Goal: Task Accomplishment & Management: Complete application form

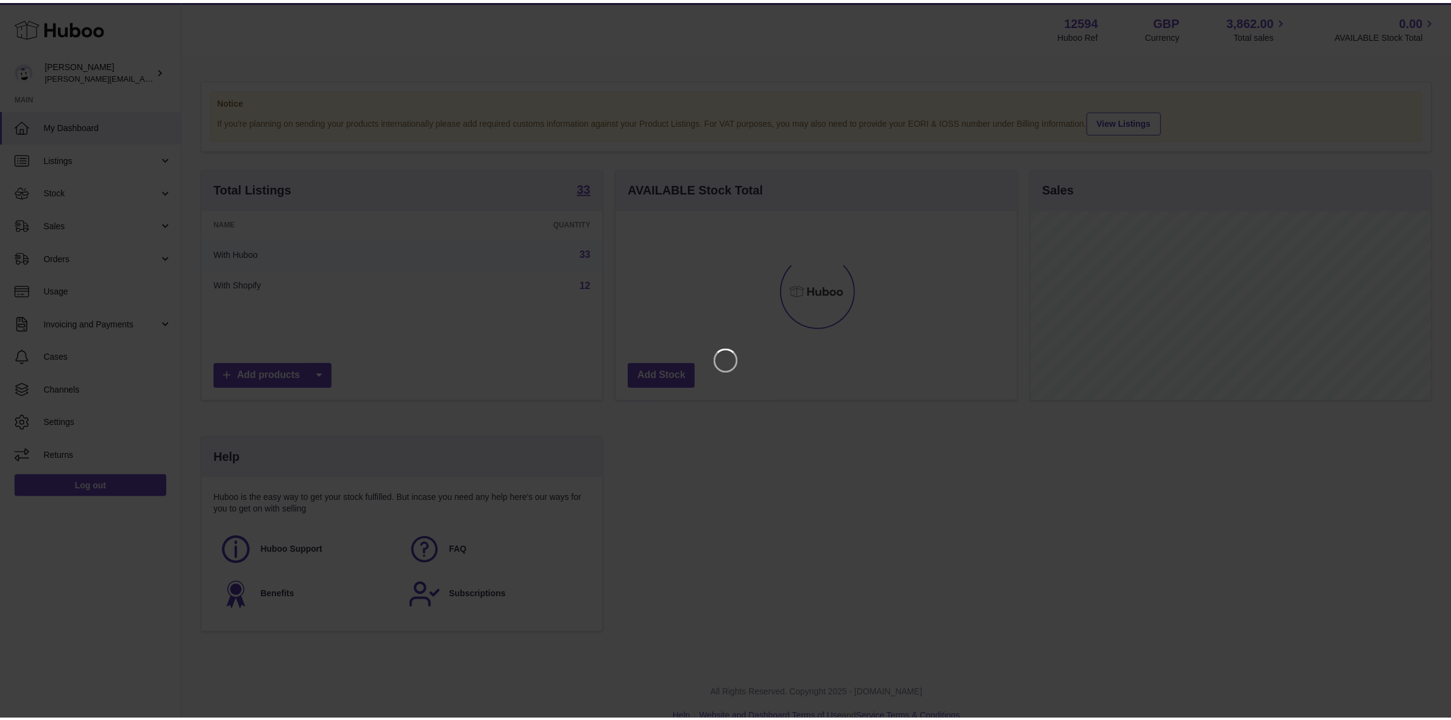
scroll to position [190, 404]
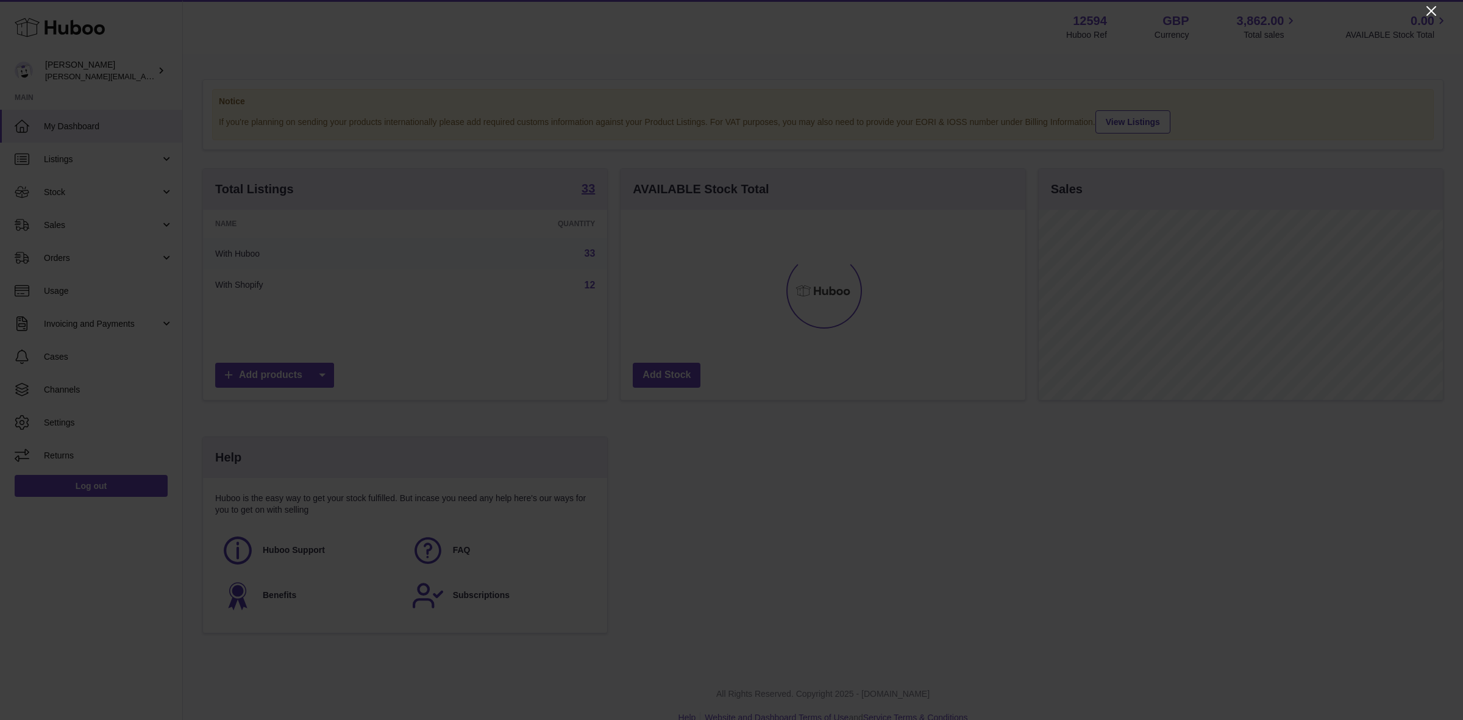
click at [1435, 15] on icon "Close" at bounding box center [1431, 11] width 10 height 10
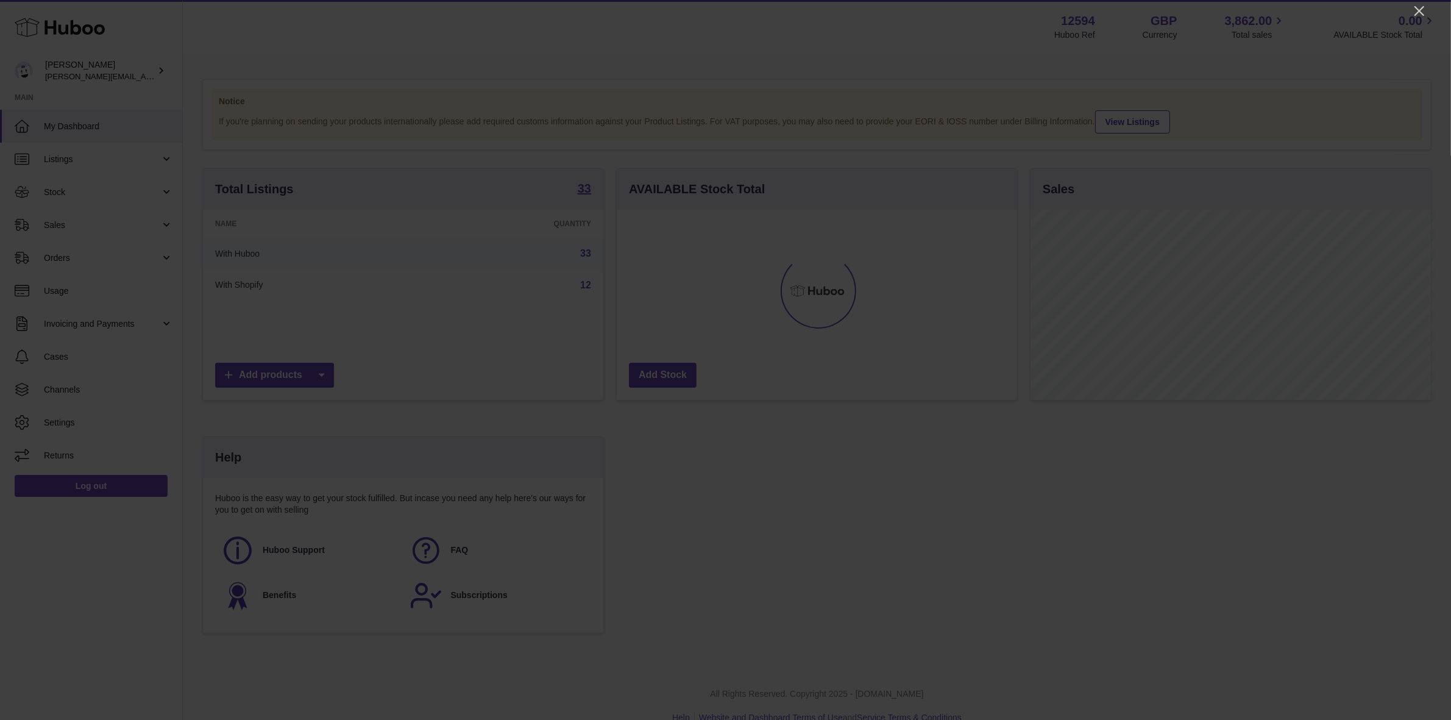
scroll to position [609243, 609033]
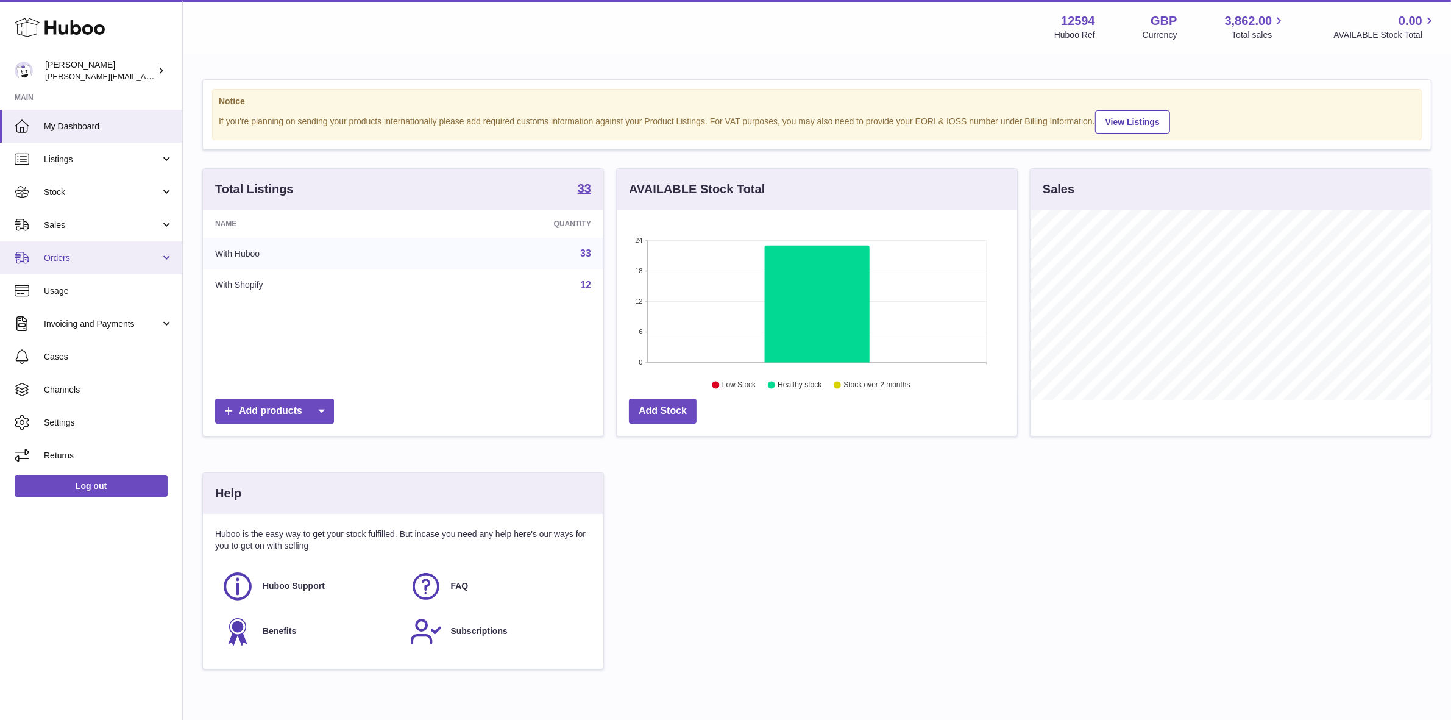
click at [67, 260] on span "Orders" at bounding box center [102, 258] width 116 height 12
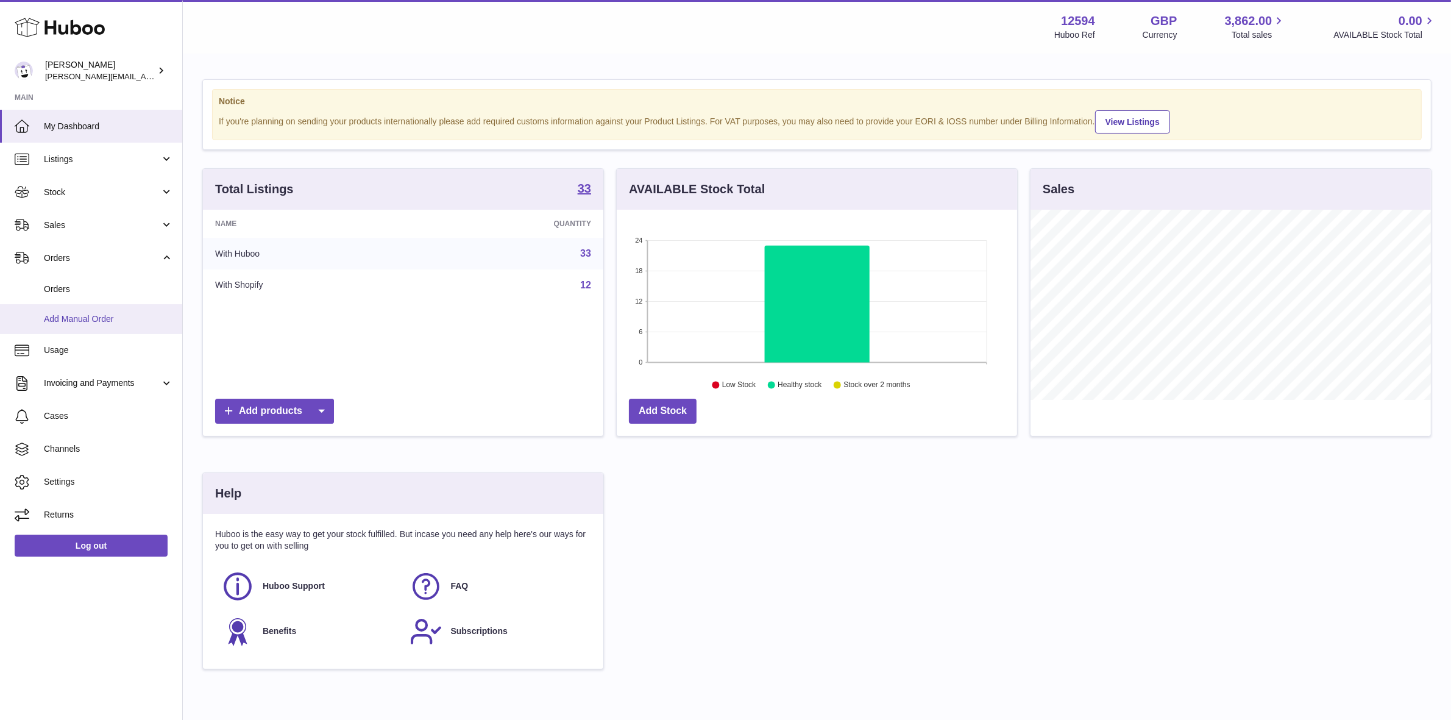
click at [66, 319] on span "Add Manual Order" at bounding box center [108, 319] width 129 height 12
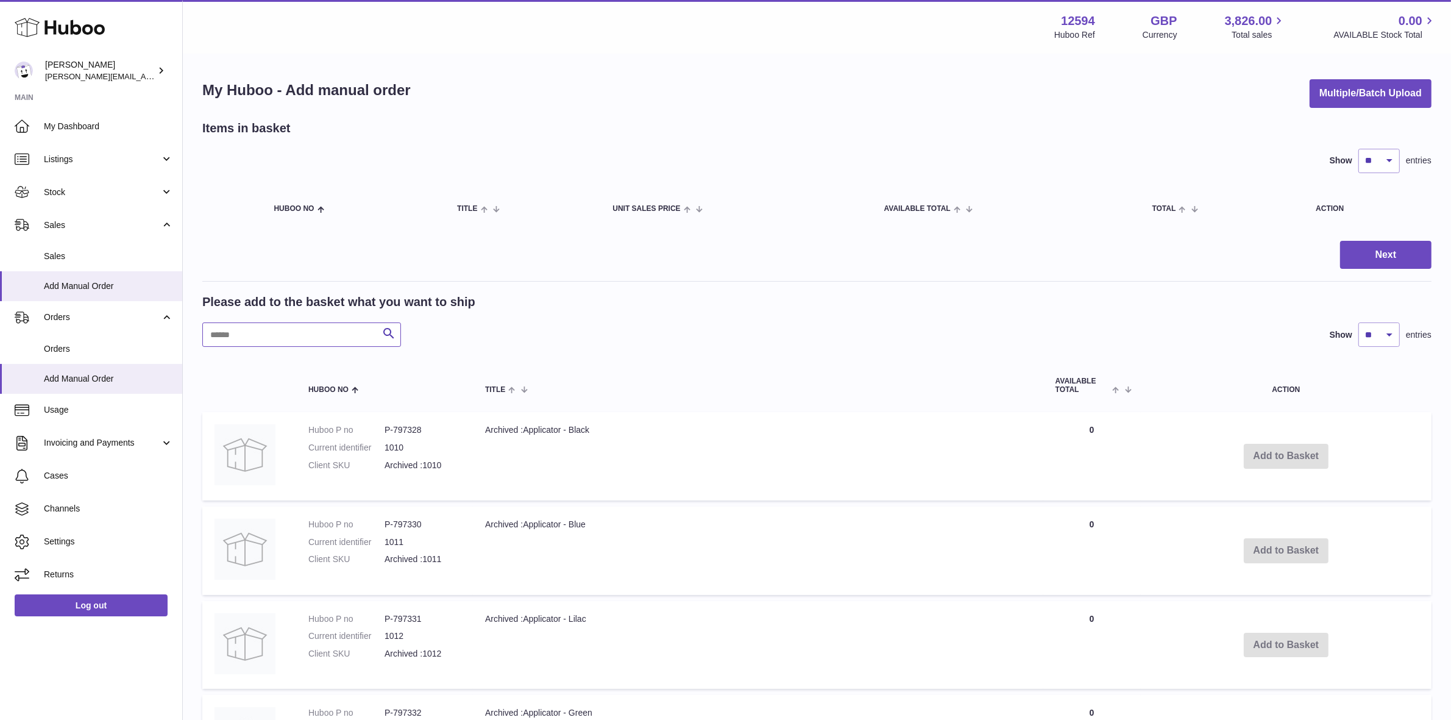
click at [322, 333] on input "text" at bounding box center [301, 334] width 199 height 24
type input "*********"
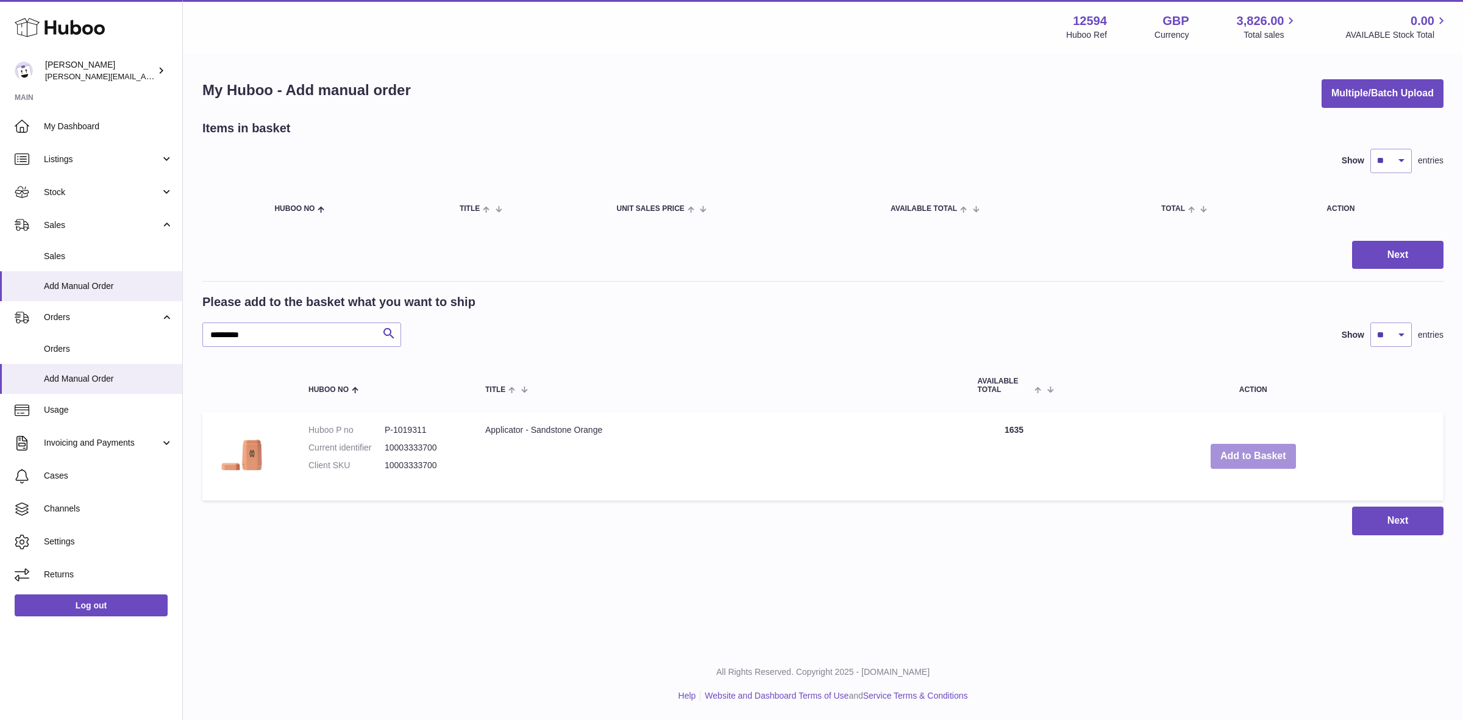
click at [1256, 455] on button "Add to Basket" at bounding box center [1252, 456] width 85 height 25
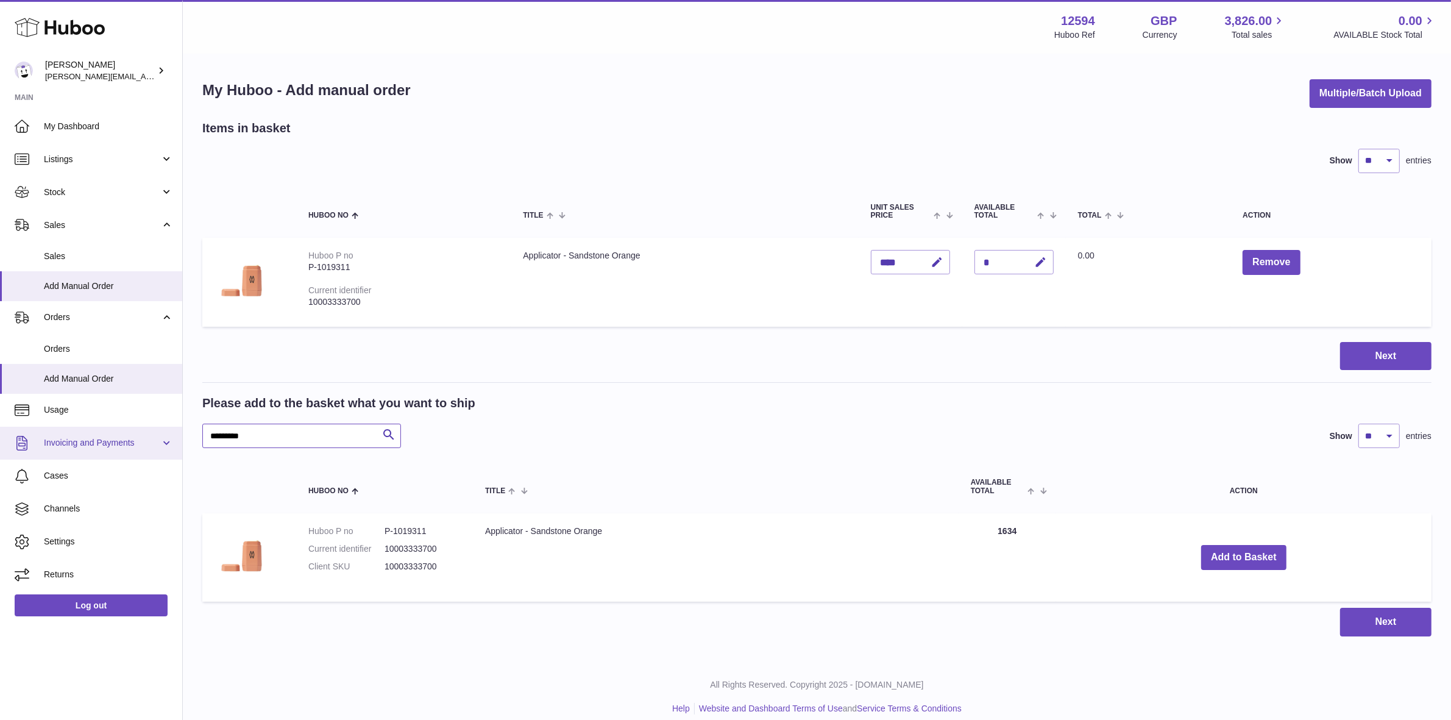
drag, startPoint x: 291, startPoint y: 433, endPoint x: 157, endPoint y: 442, distance: 135.0
click at [157, 442] on div "Huboo Owen Machon owen@wearemakewaves.com Main My Dashboard Listings Not with H…" at bounding box center [725, 366] width 1451 height 733
type input "*******"
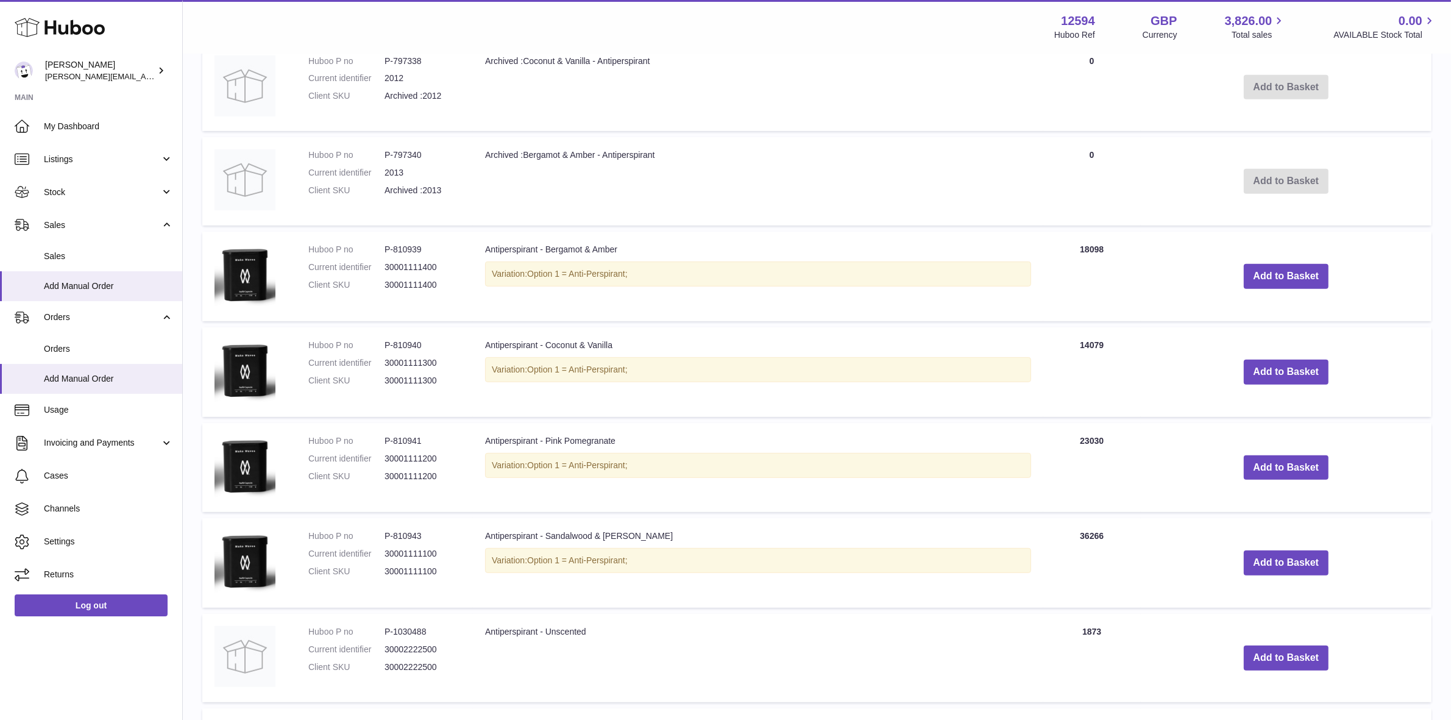
scroll to position [686, 0]
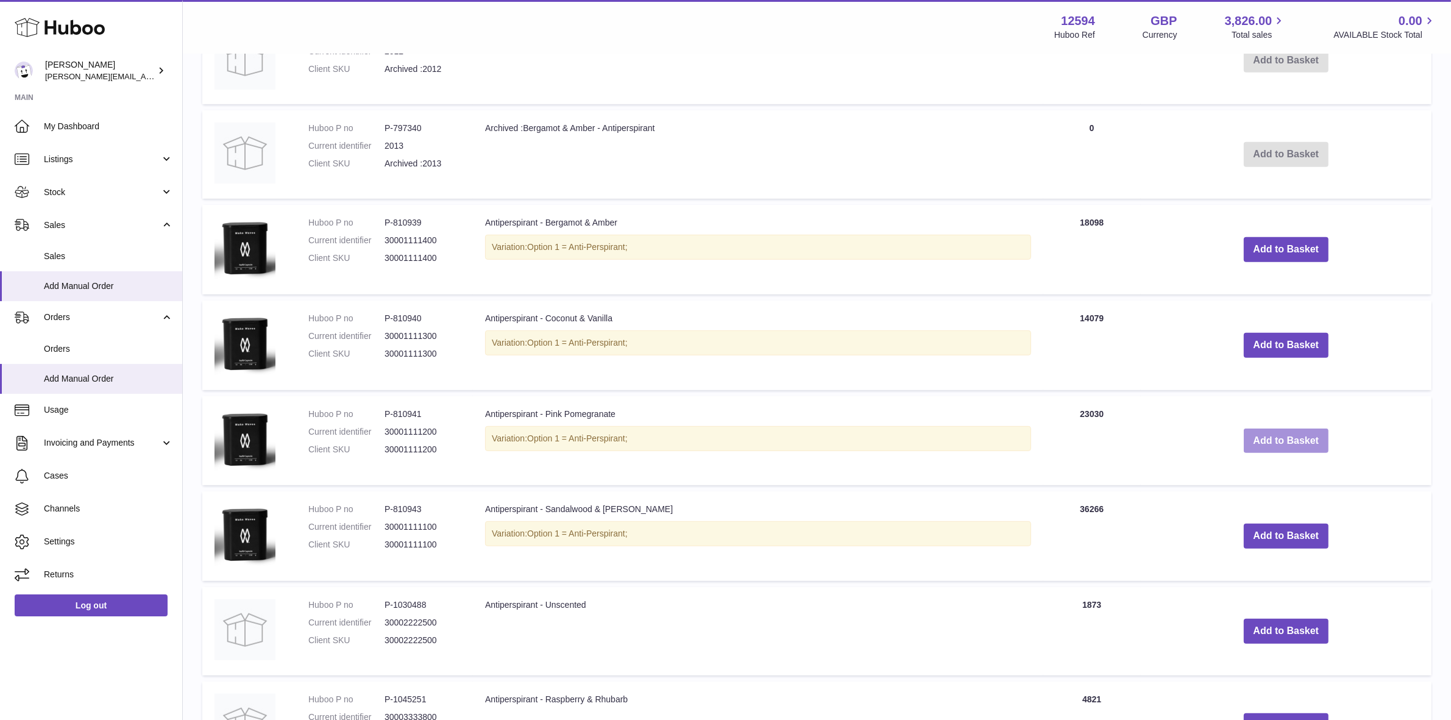
click at [1281, 448] on button "Add to Basket" at bounding box center [1286, 440] width 85 height 25
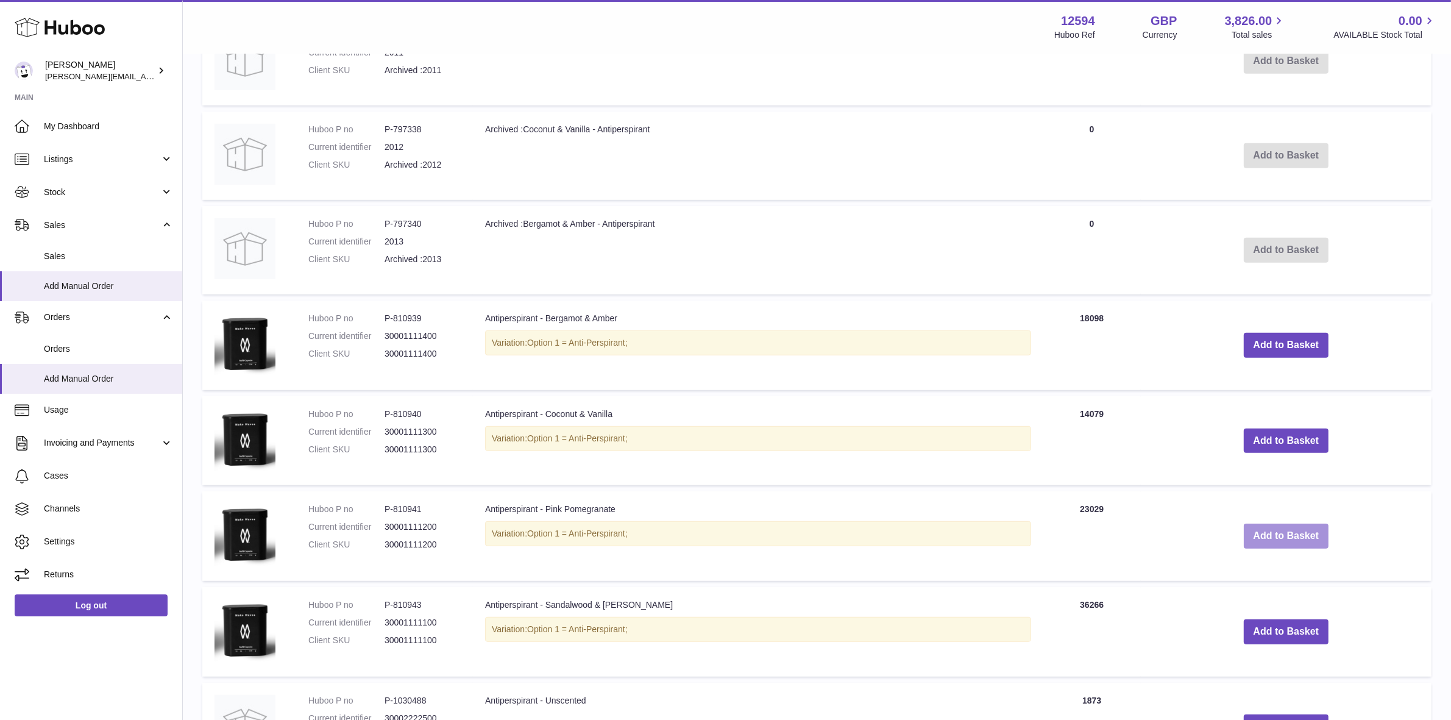
scroll to position [781, 0]
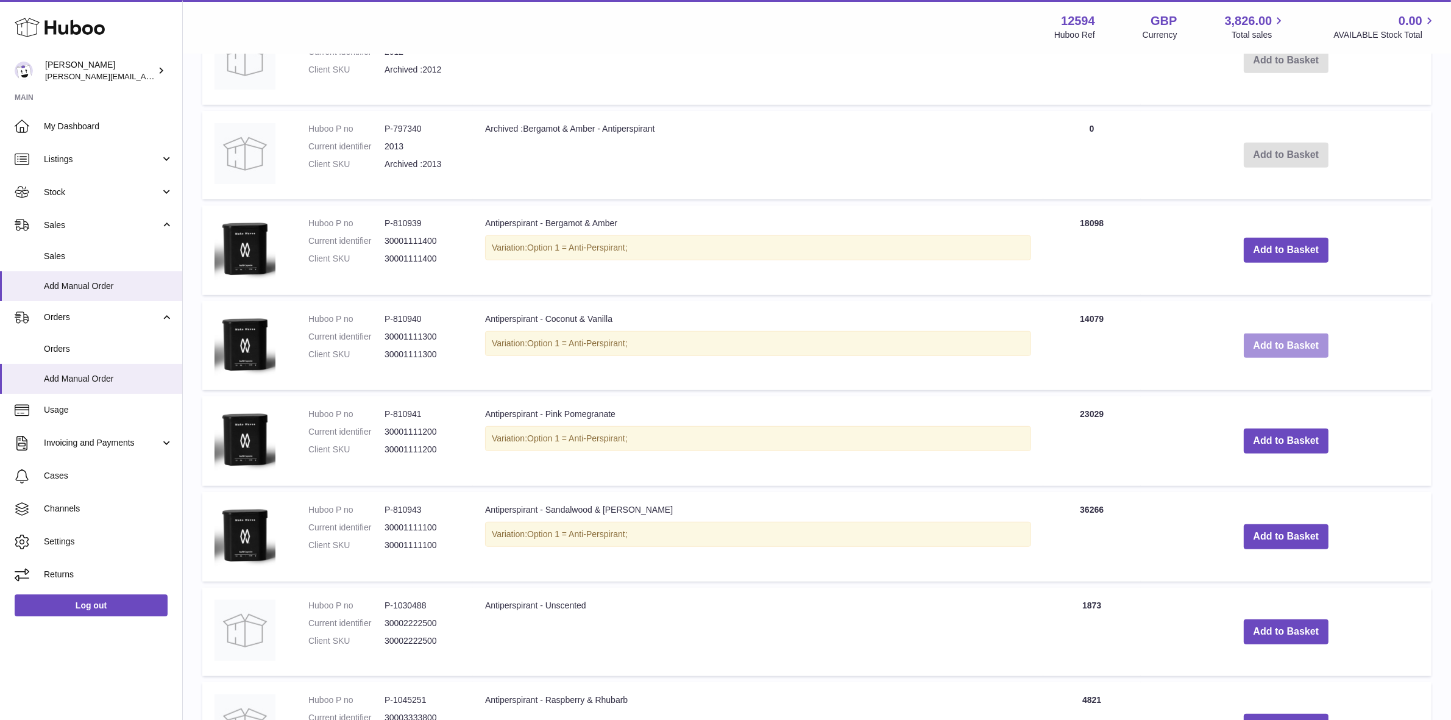
click at [1293, 347] on button "Add to Basket" at bounding box center [1286, 345] width 85 height 25
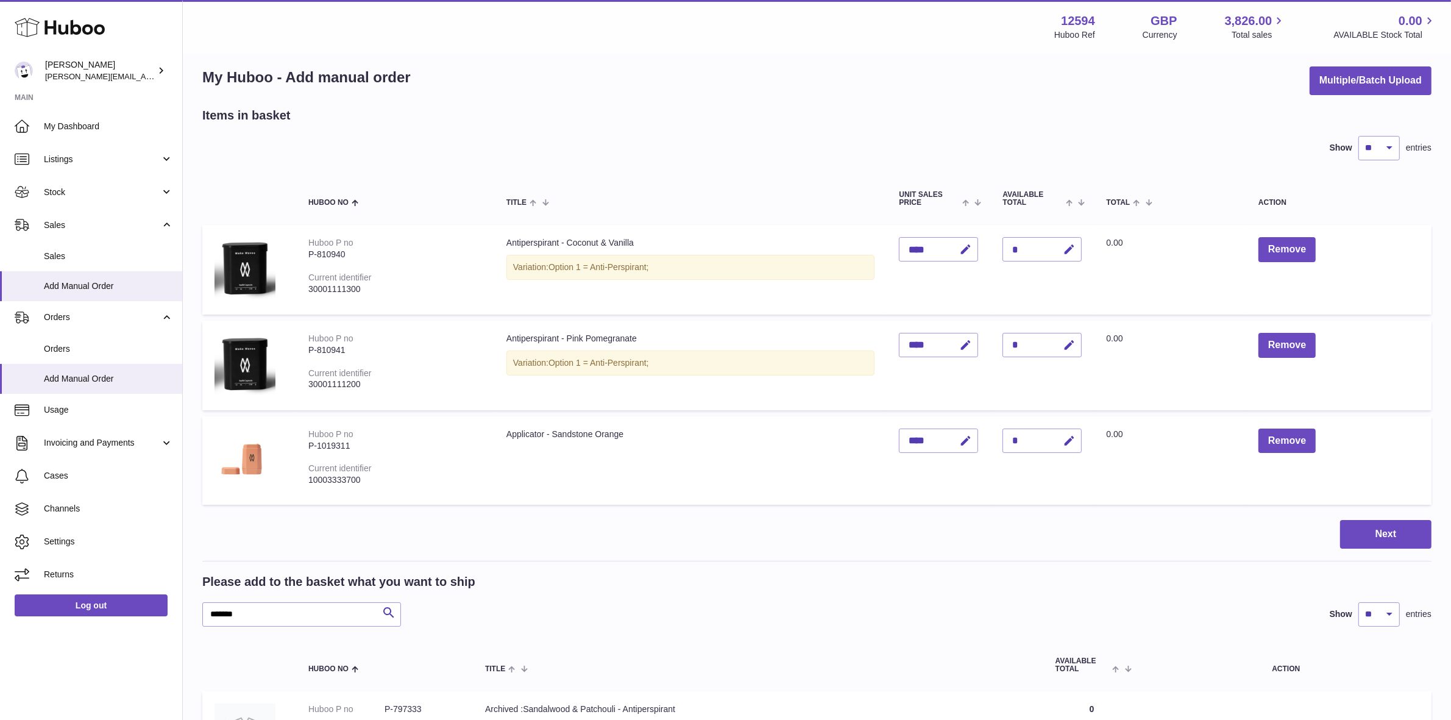
scroll to position [0, 0]
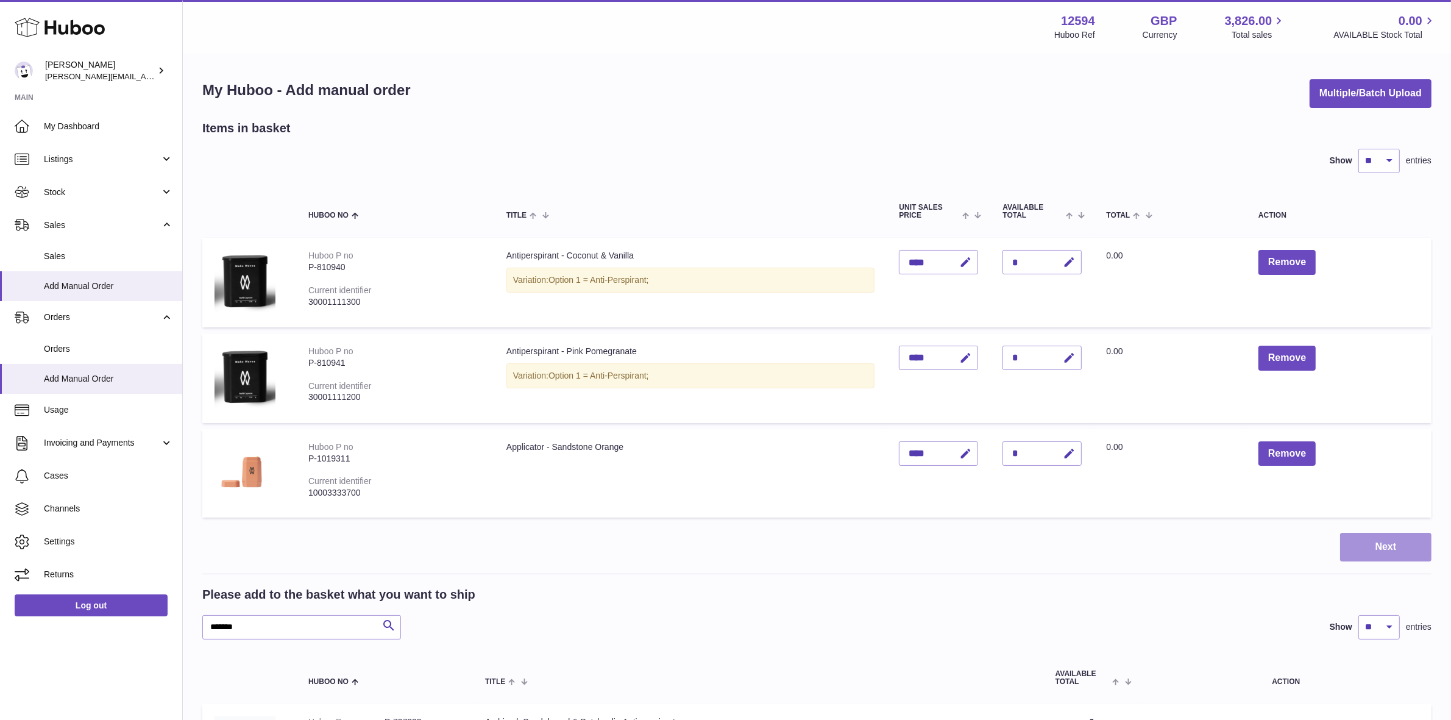
click at [1379, 538] on button "Next" at bounding box center [1385, 547] width 91 height 29
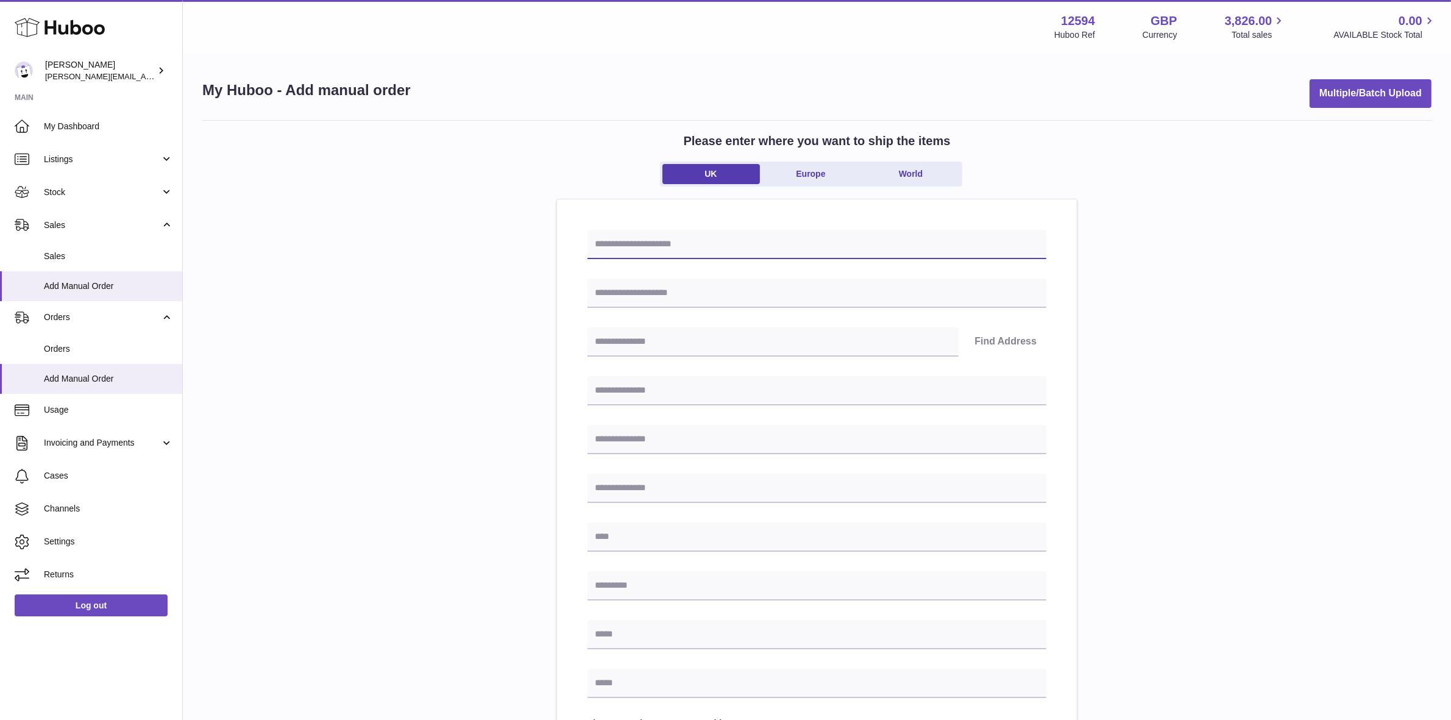
click at [701, 252] on input "text" at bounding box center [816, 244] width 459 height 29
type input "******"
click at [642, 293] on input "text" at bounding box center [816, 293] width 459 height 29
click at [664, 346] on input "text" at bounding box center [772, 341] width 371 height 29
click at [663, 300] on input "text" at bounding box center [816, 293] width 459 height 29
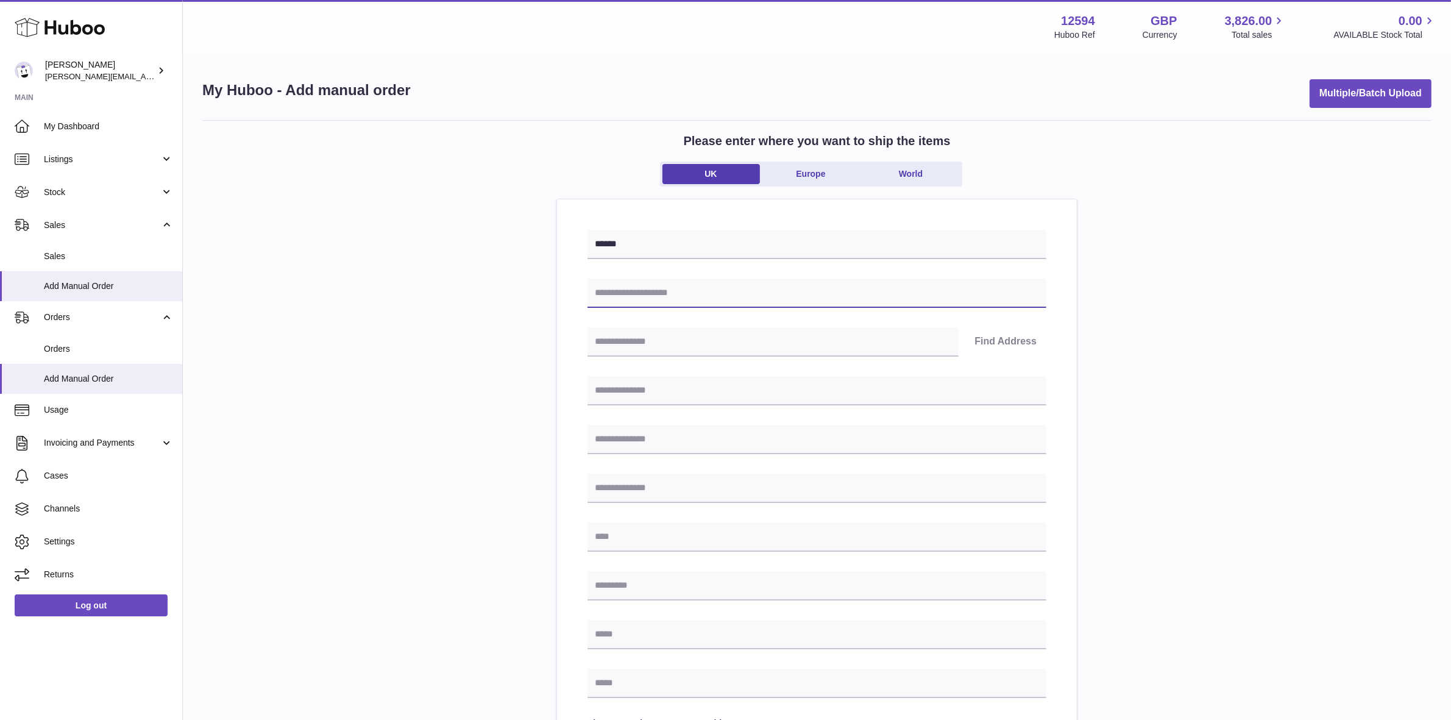
paste input "**********"
type input "**********"
click at [1009, 341] on div "Find Address" at bounding box center [816, 341] width 459 height 29
click at [824, 343] on input "text" at bounding box center [772, 341] width 371 height 29
paste input "********"
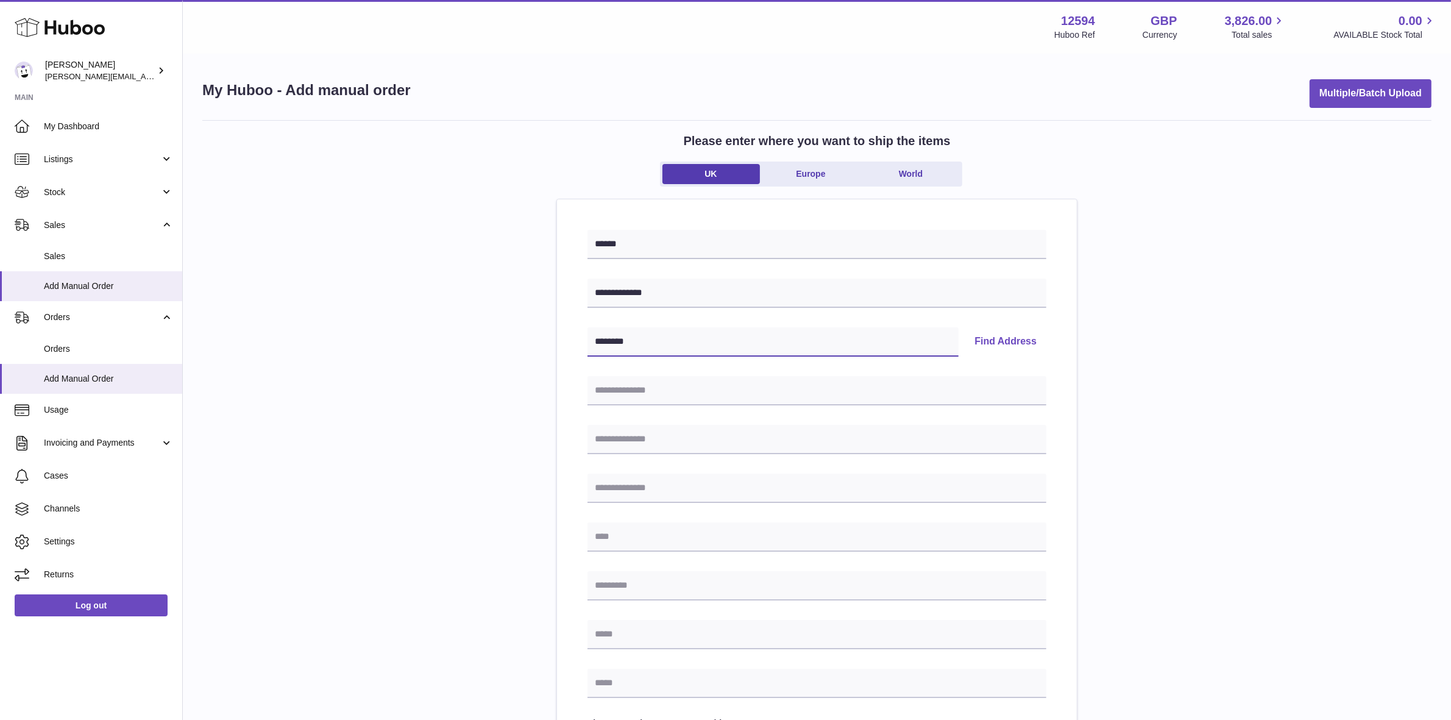
type input "********"
click at [1001, 337] on button "Find Address" at bounding box center [1006, 341] width 82 height 29
drag, startPoint x: 750, startPoint y: 383, endPoint x: 738, endPoint y: 391, distance: 14.4
click at [750, 383] on select "**********" at bounding box center [816, 380] width 459 height 29
select select "**"
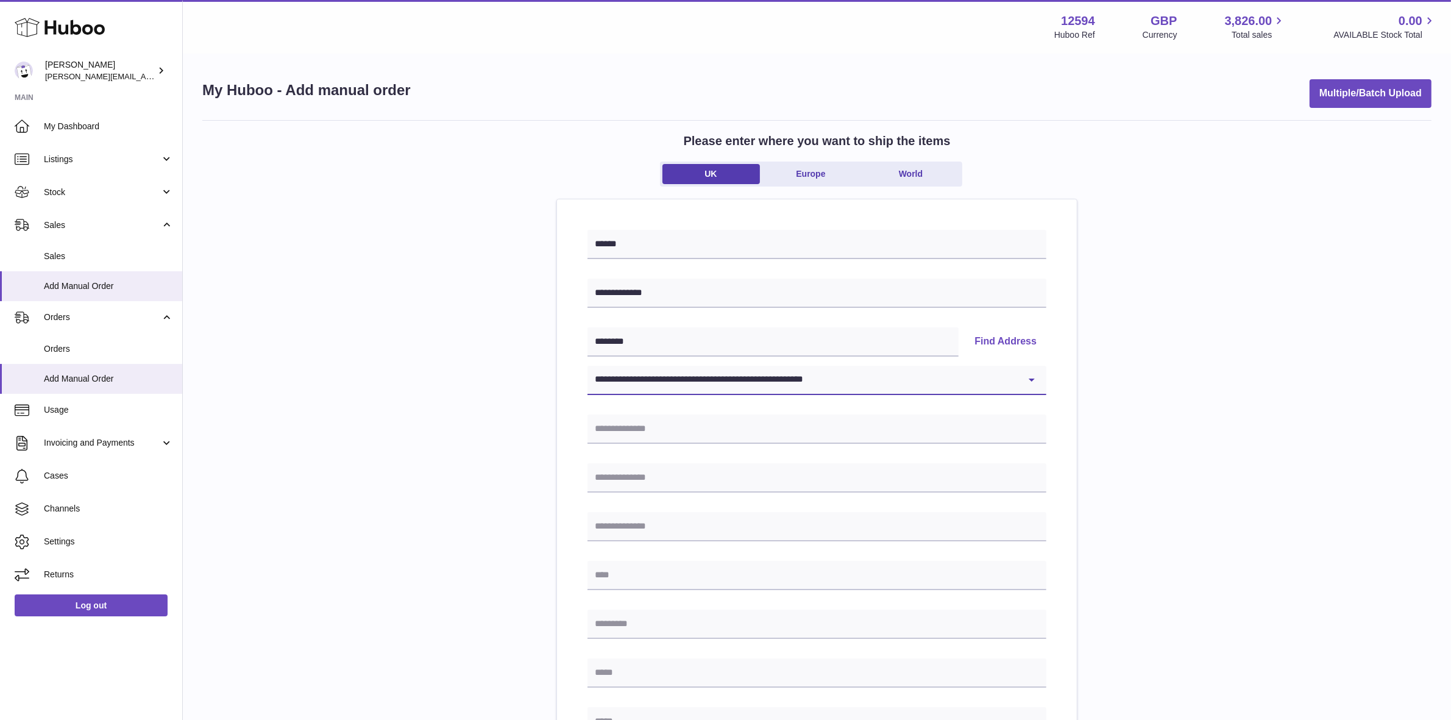
click at [587, 366] on select "**********" at bounding box center [816, 380] width 459 height 29
type input "**********"
type input "********"
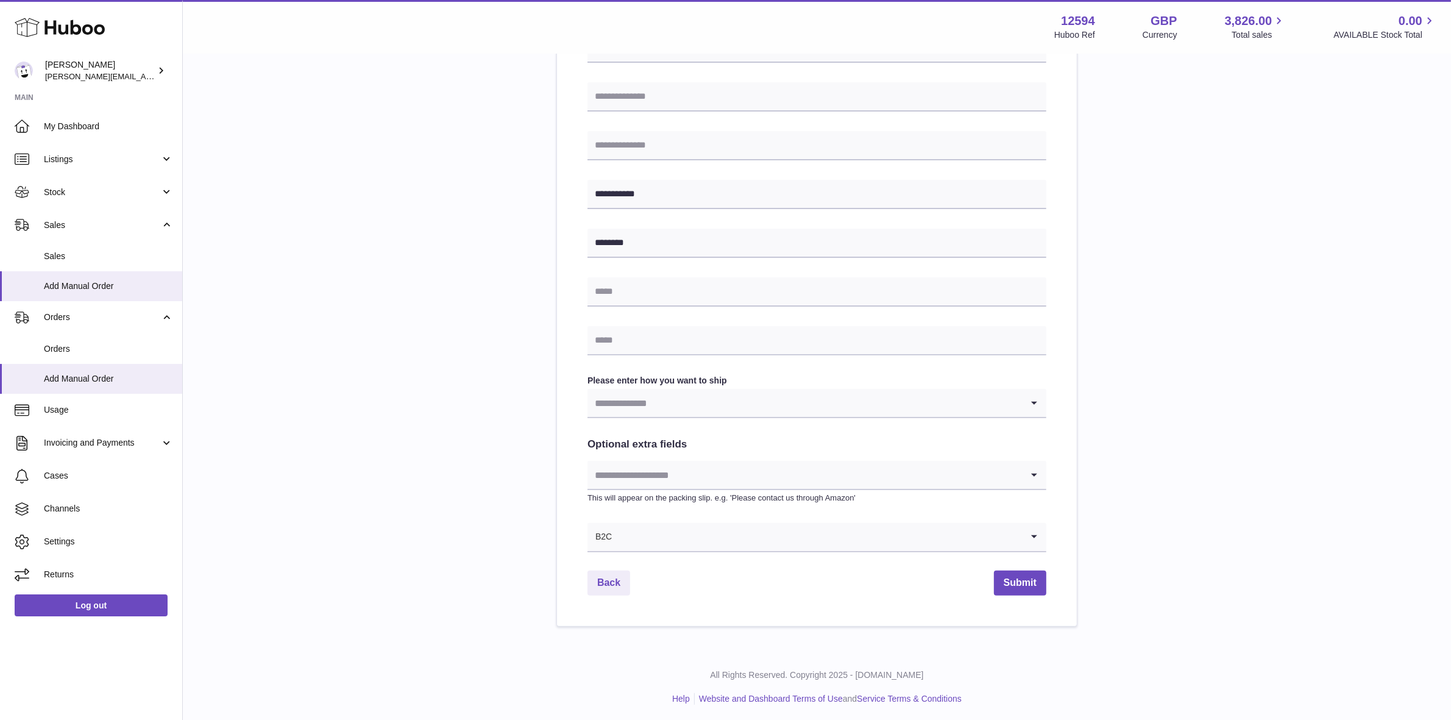
scroll to position [384, 0]
click at [653, 288] on input "text" at bounding box center [816, 288] width 459 height 29
paste input "**********"
type input "**********"
drag, startPoint x: 658, startPoint y: 346, endPoint x: 680, endPoint y: 352, distance: 22.2
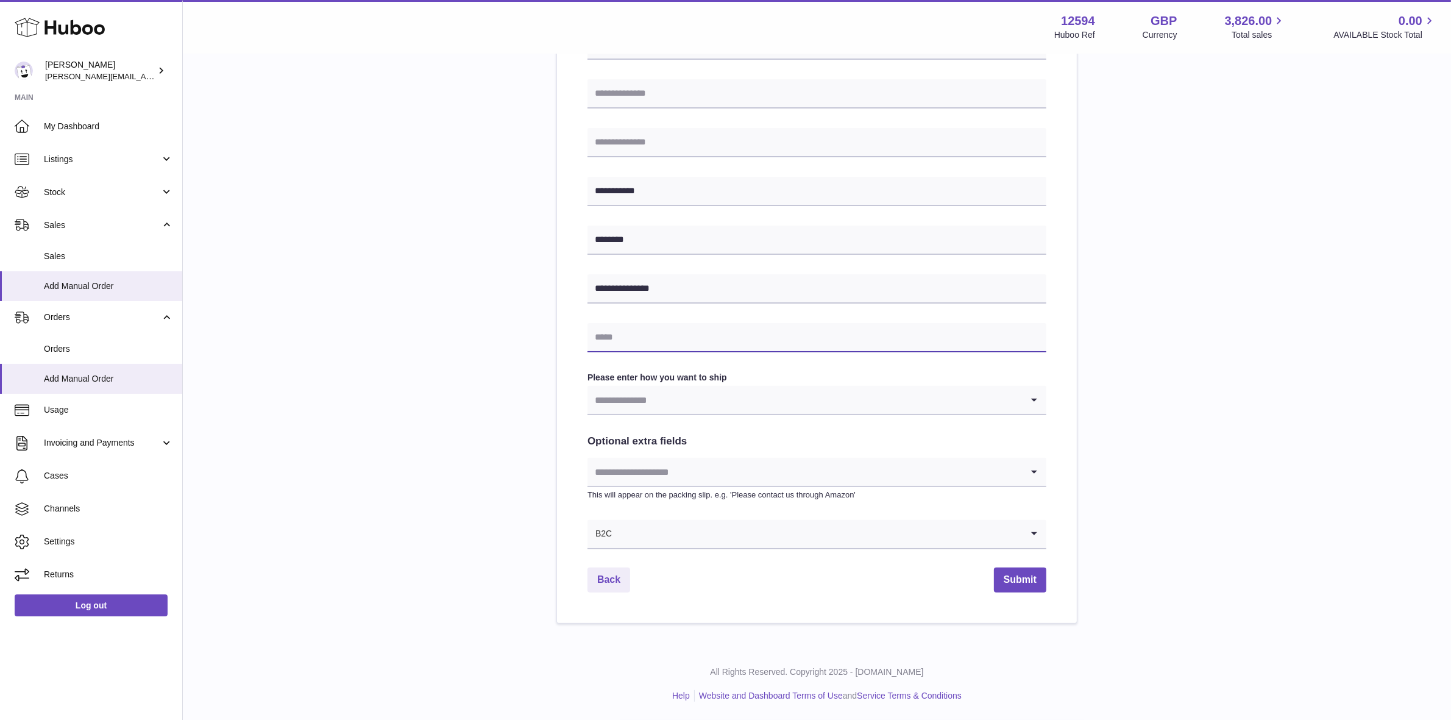
click at [658, 347] on input "text" at bounding box center [816, 337] width 459 height 29
paste input "**********"
type input "**********"
click at [634, 403] on input "Search for option" at bounding box center [804, 400] width 435 height 28
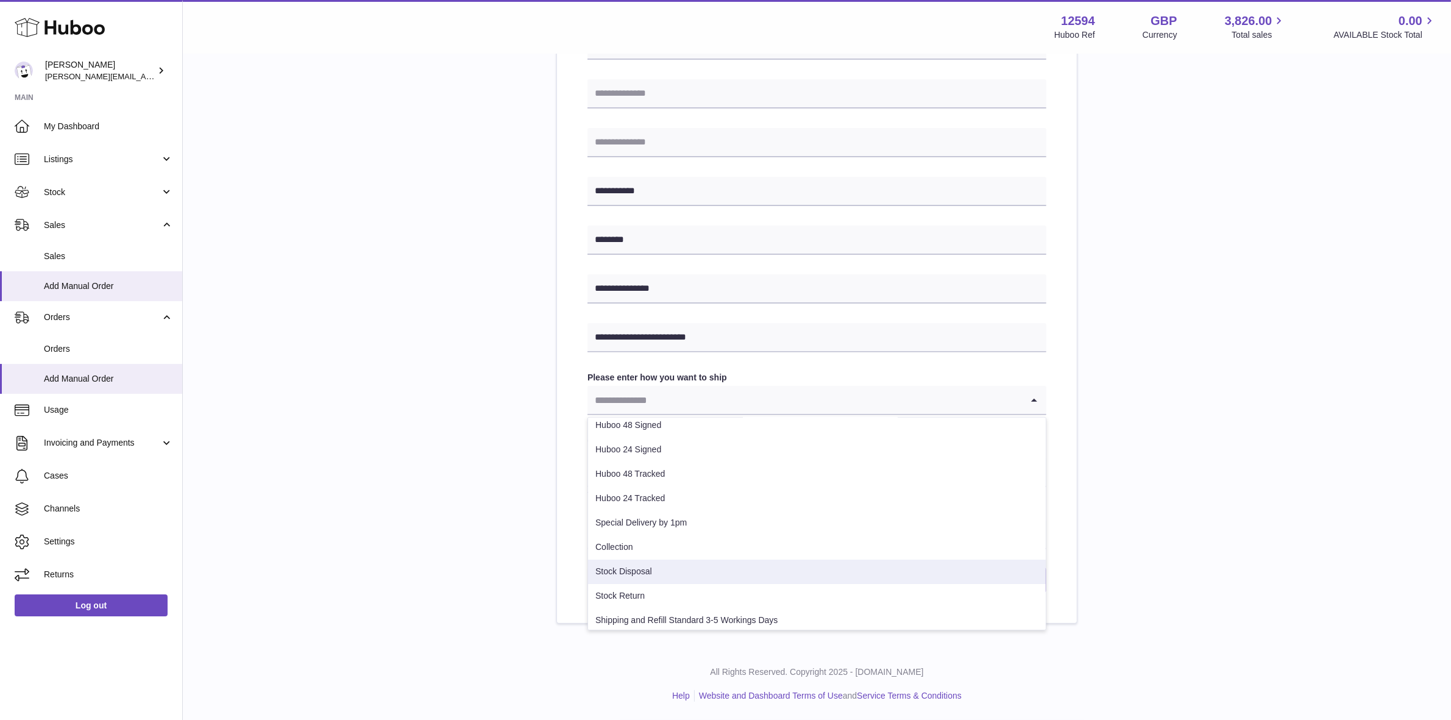
scroll to position [87, 0]
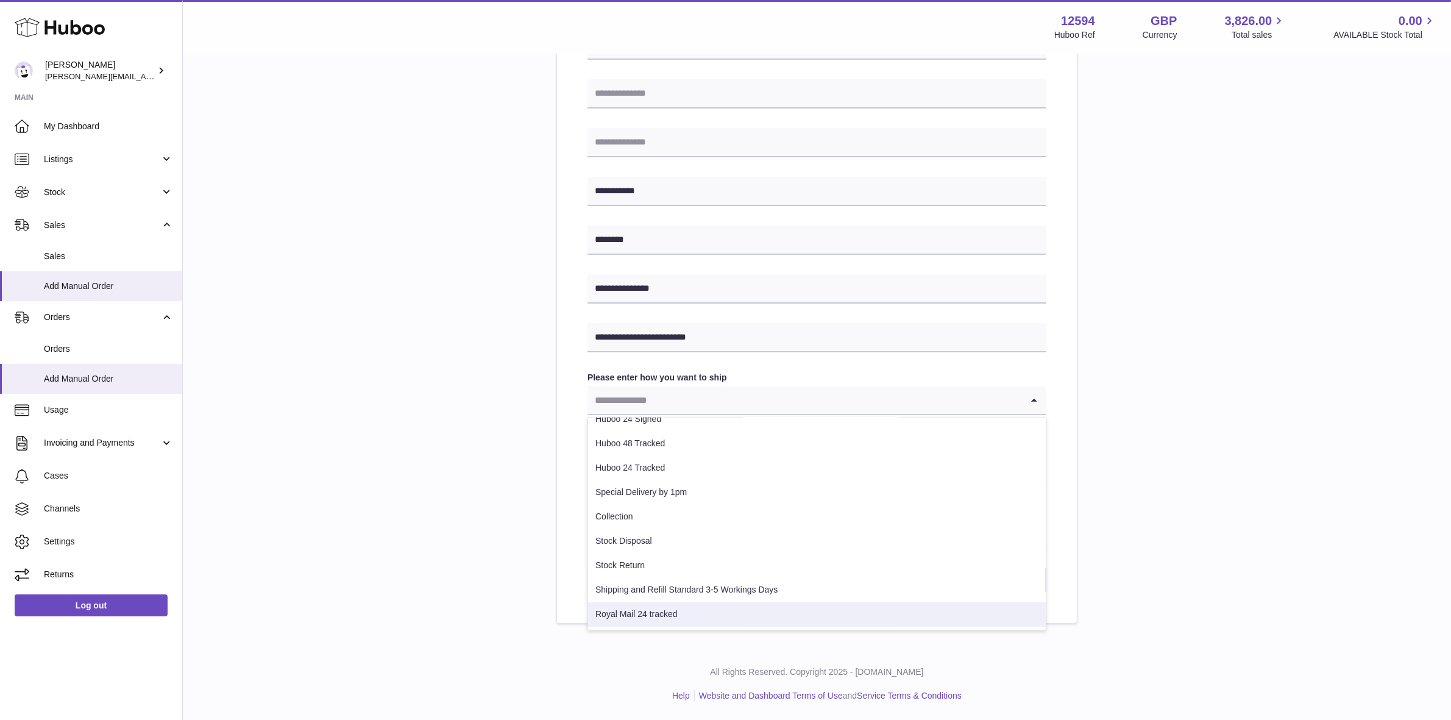
click at [647, 614] on li "Royal Mail 24 tracked" at bounding box center [817, 614] width 458 height 24
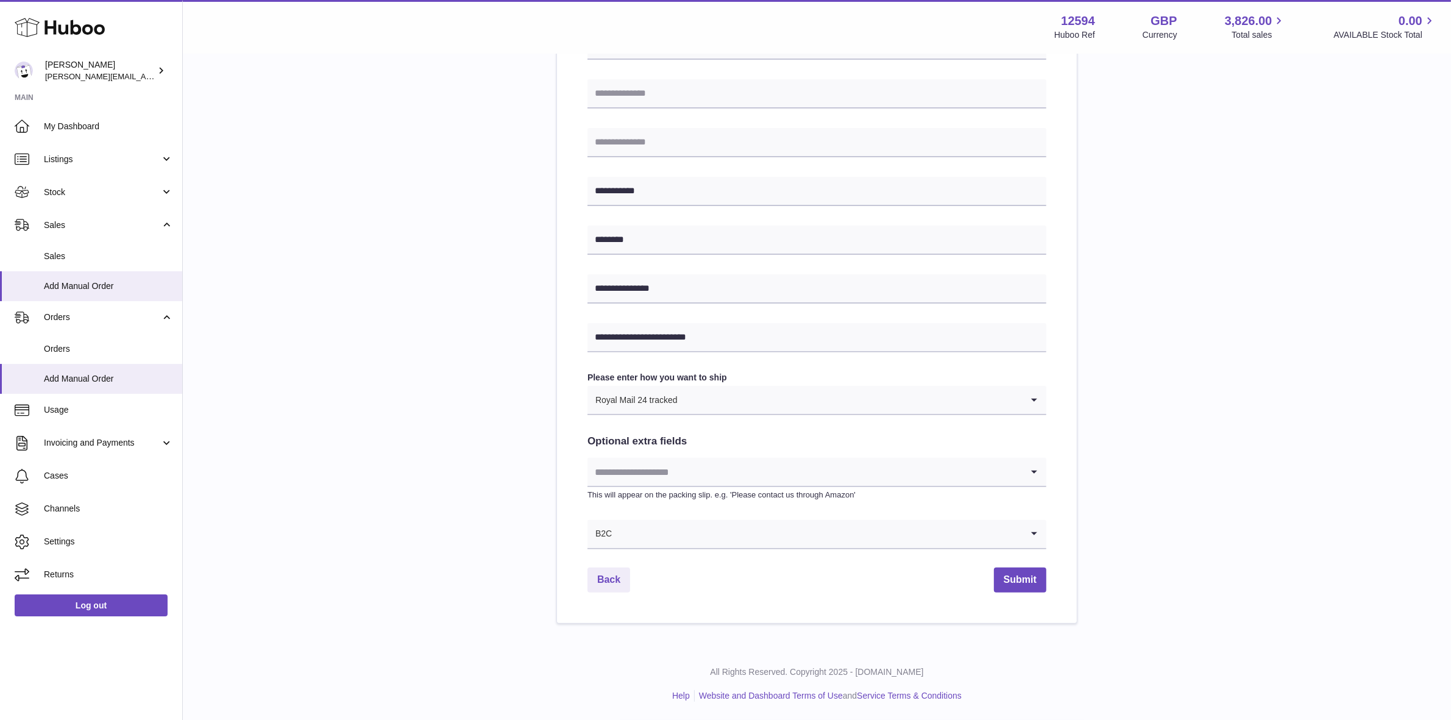
click at [937, 467] on input "Search for option" at bounding box center [804, 472] width 435 height 28
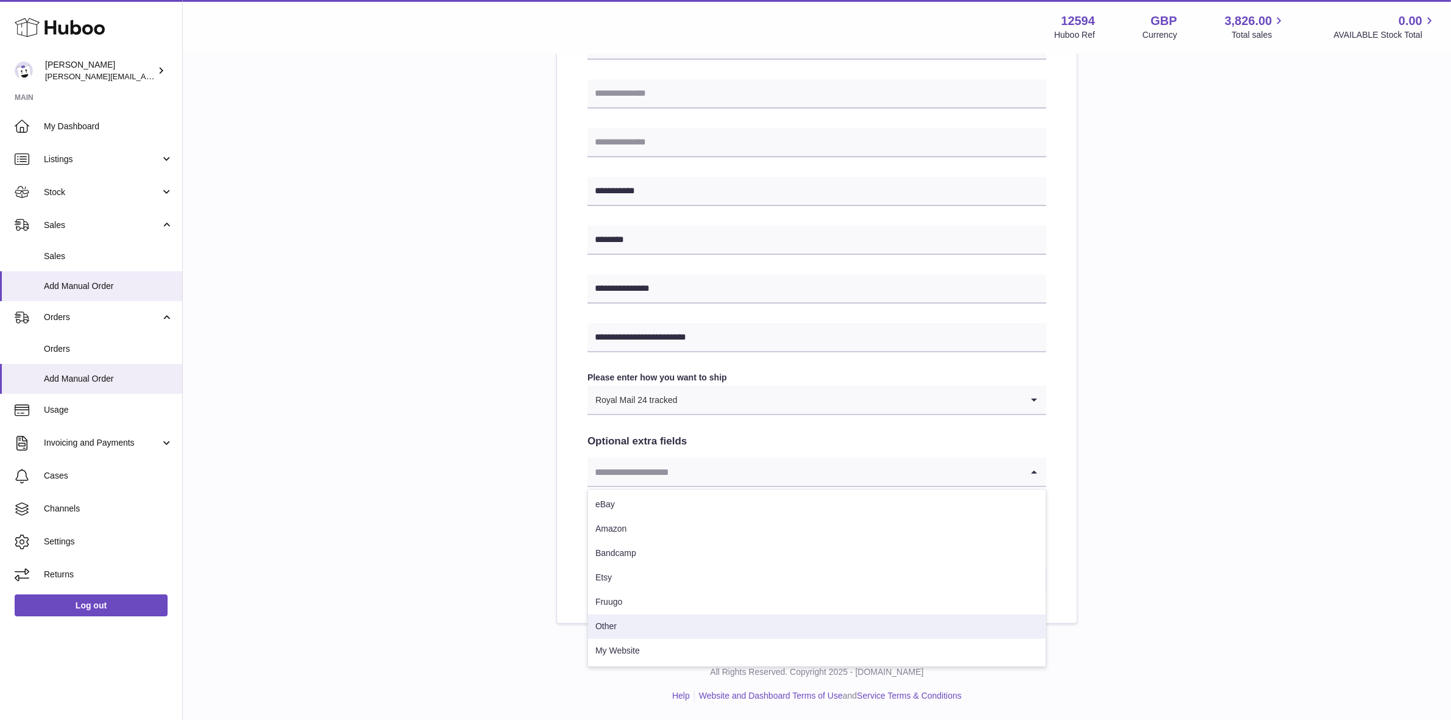
click at [608, 629] on li "Other" at bounding box center [817, 626] width 458 height 24
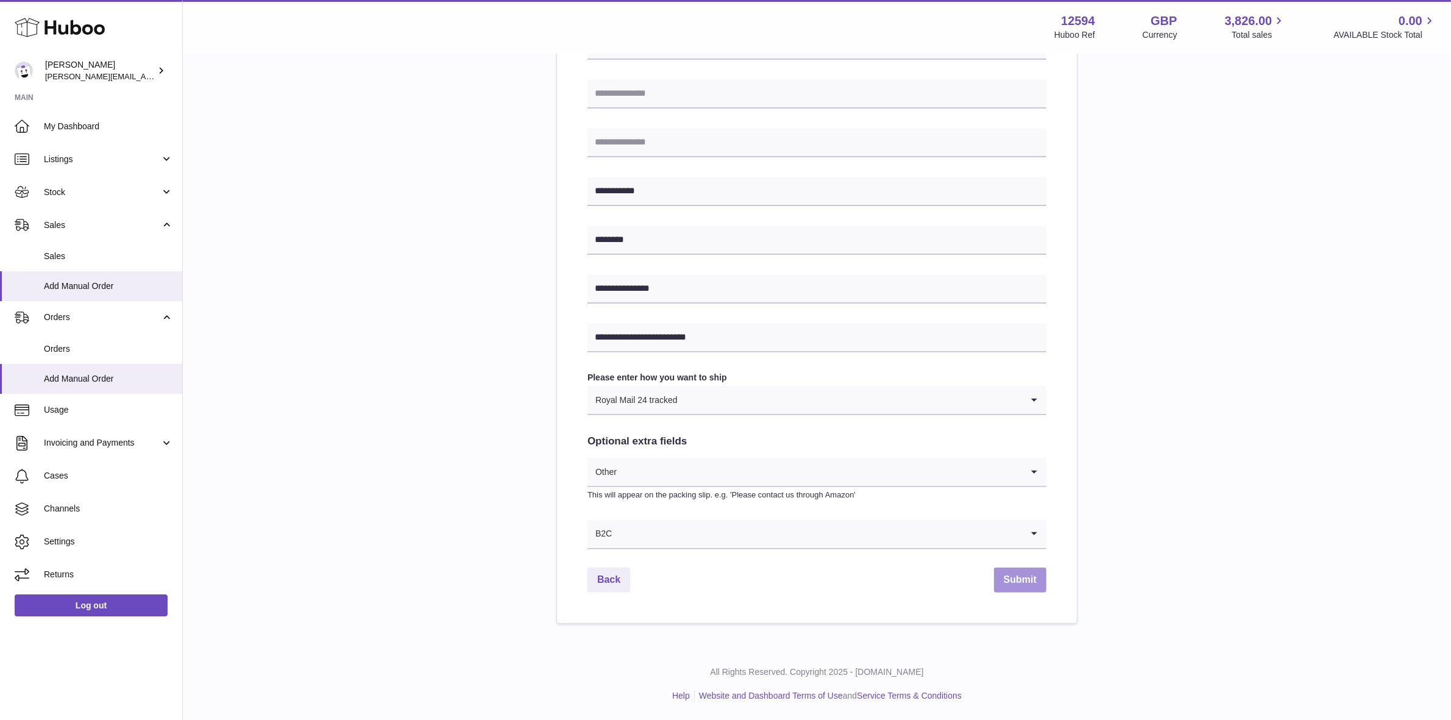
click at [1024, 570] on button "Submit" at bounding box center [1020, 579] width 52 height 25
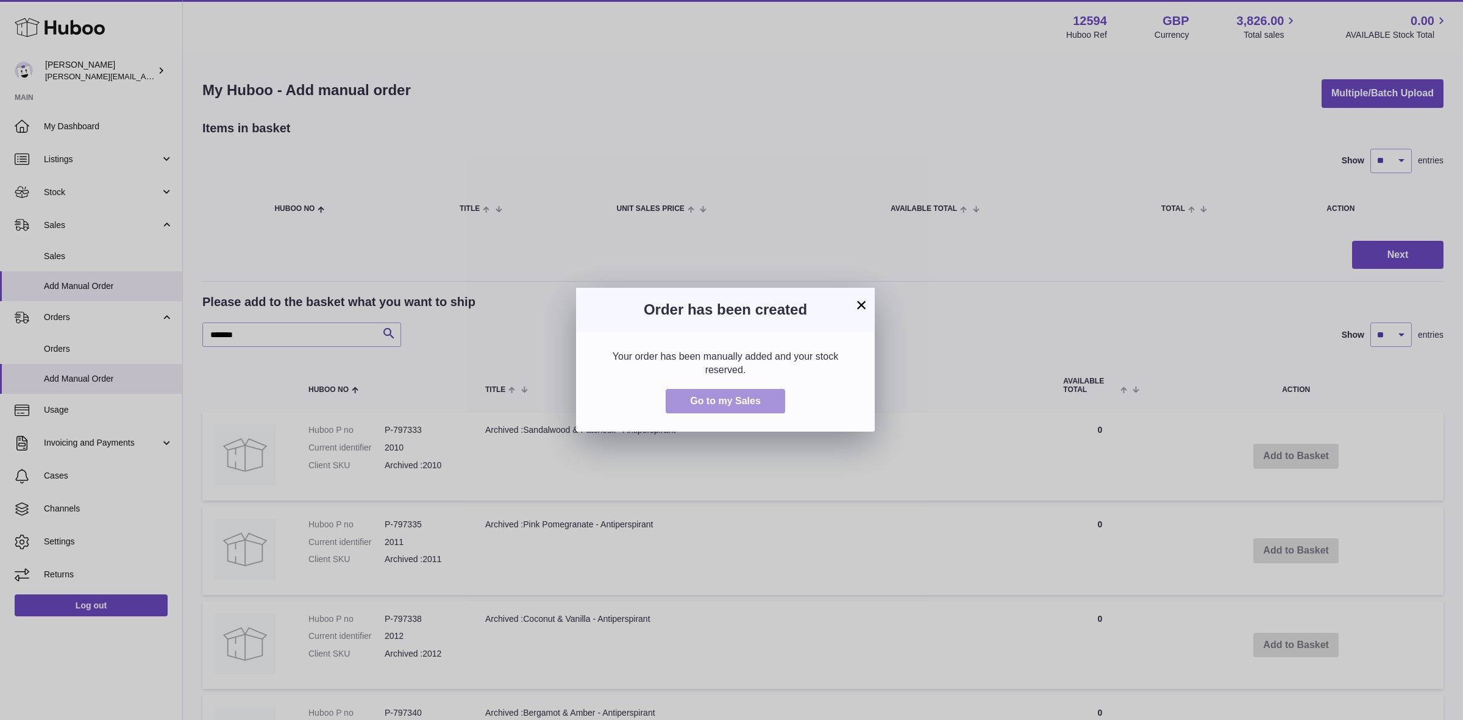
click at [753, 403] on span "Go to my Sales" at bounding box center [725, 401] width 71 height 10
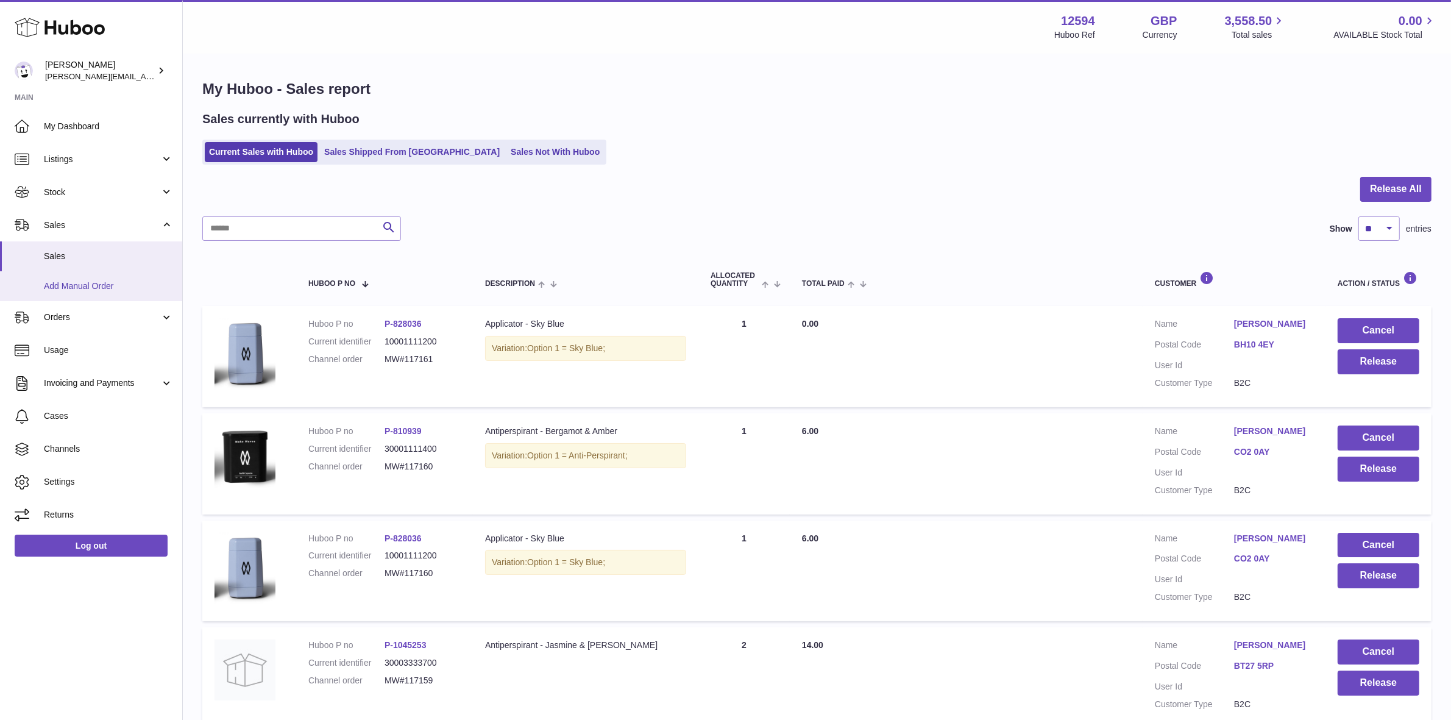
click at [61, 288] on span "Add Manual Order" at bounding box center [108, 286] width 129 height 12
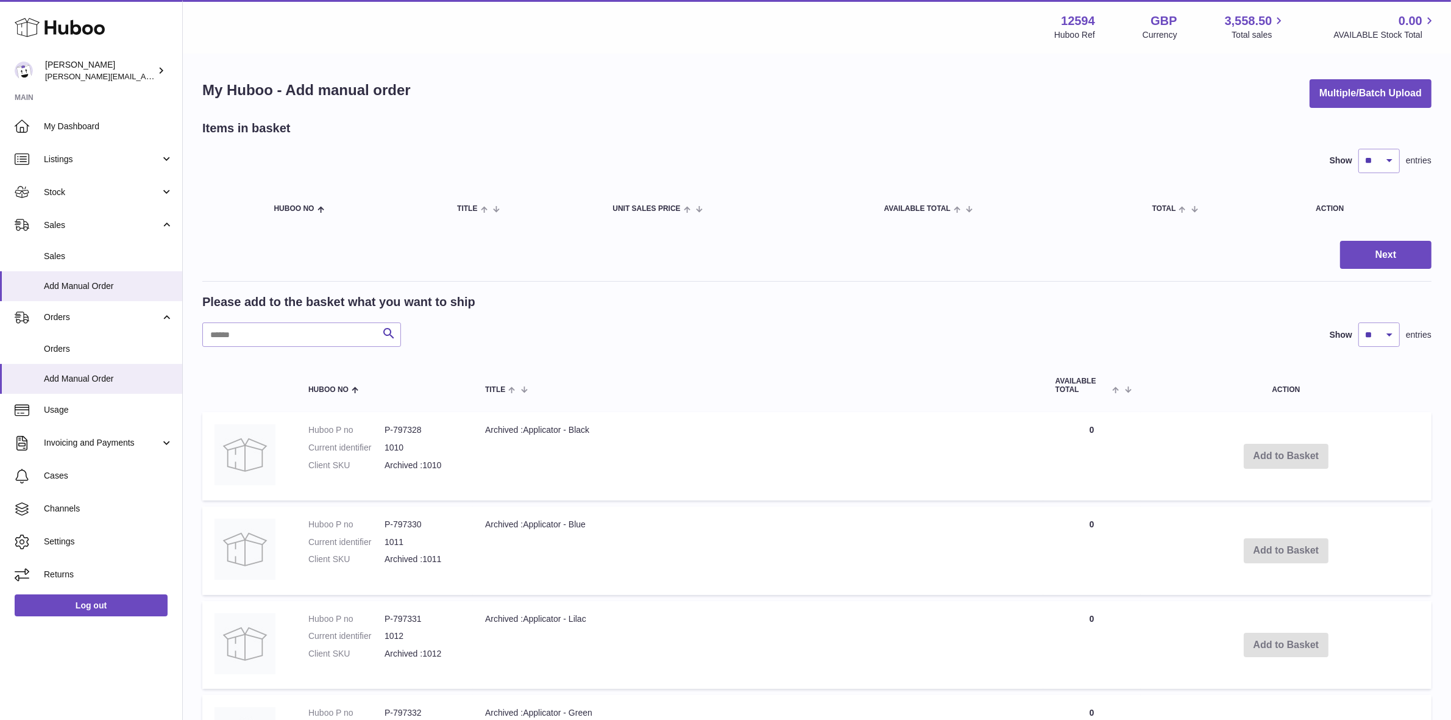
click at [302, 338] on input "text" at bounding box center [301, 334] width 199 height 24
type input "********"
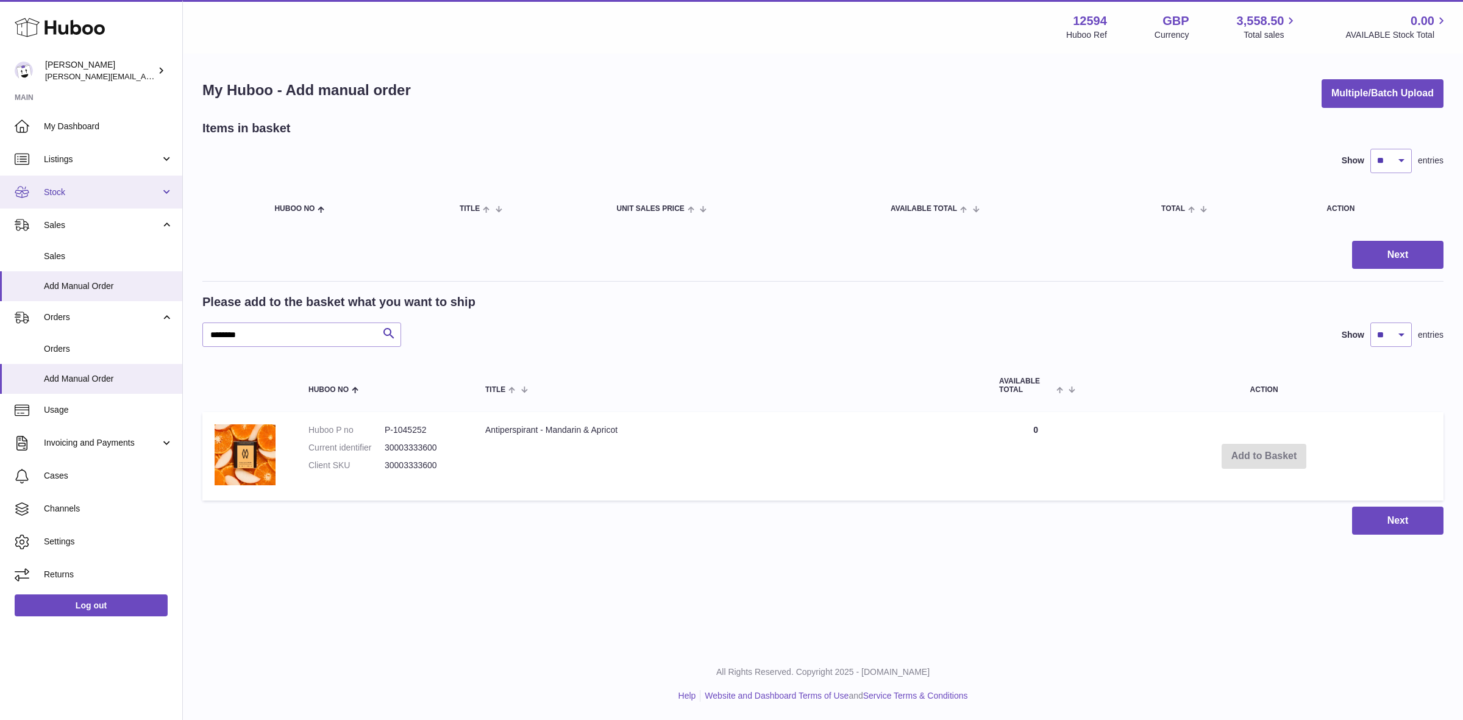
click at [62, 186] on span "Stock" at bounding box center [102, 192] width 116 height 12
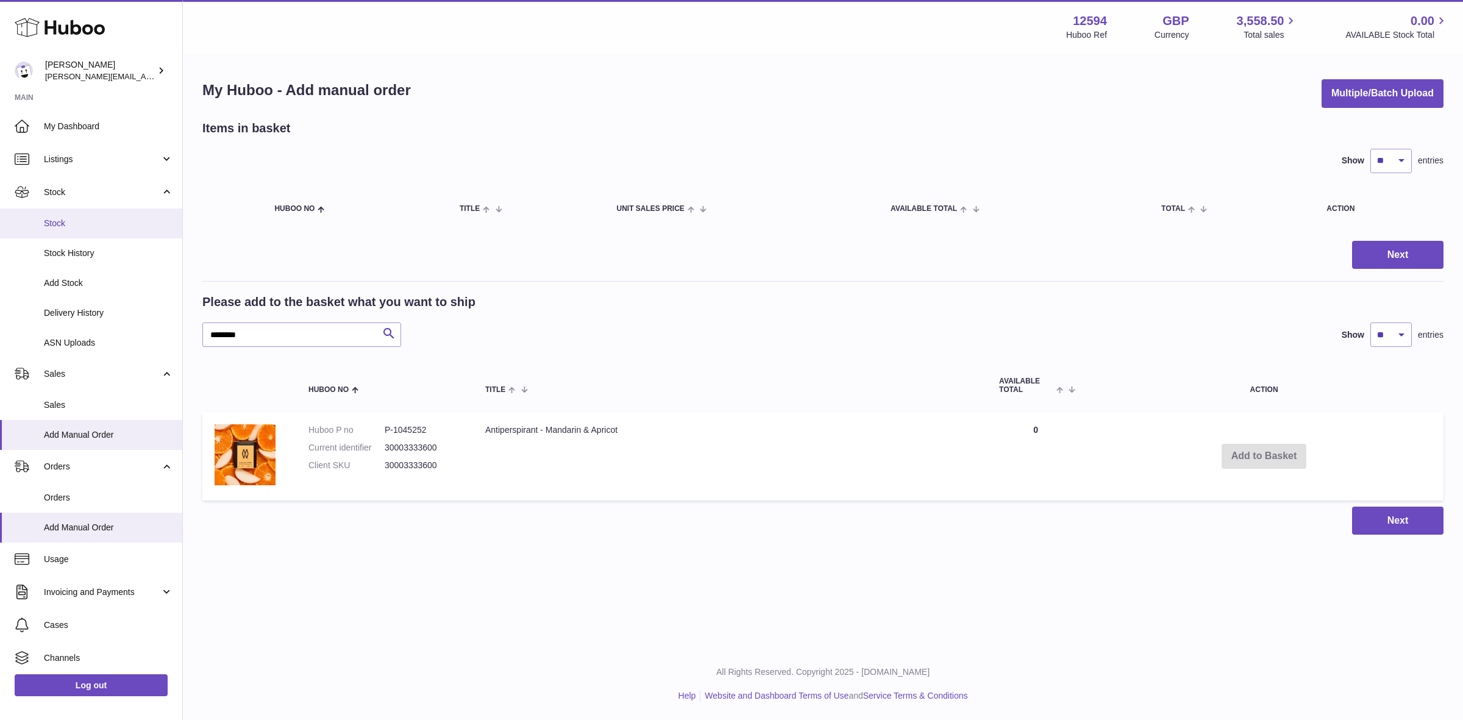
click at [60, 225] on span "Stock" at bounding box center [108, 224] width 129 height 12
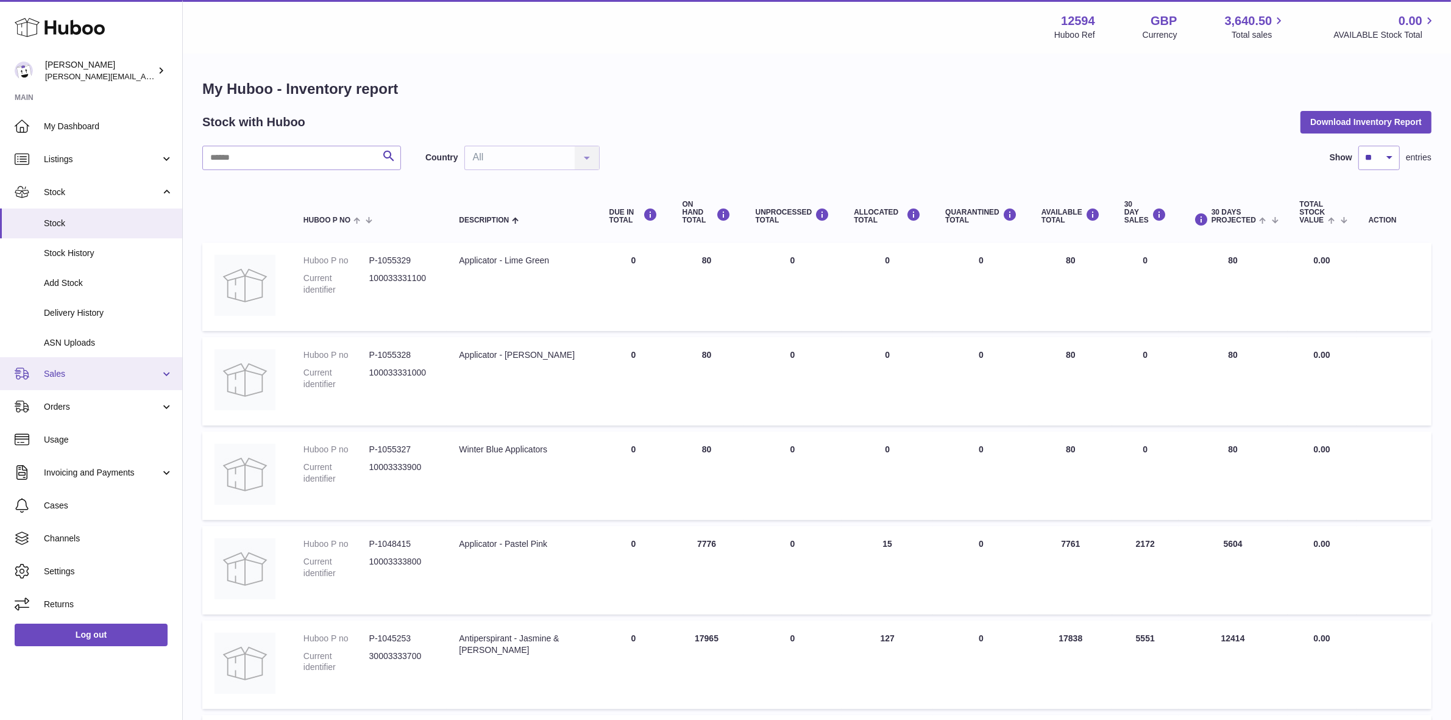
click at [54, 372] on span "Sales" at bounding box center [102, 374] width 116 height 12
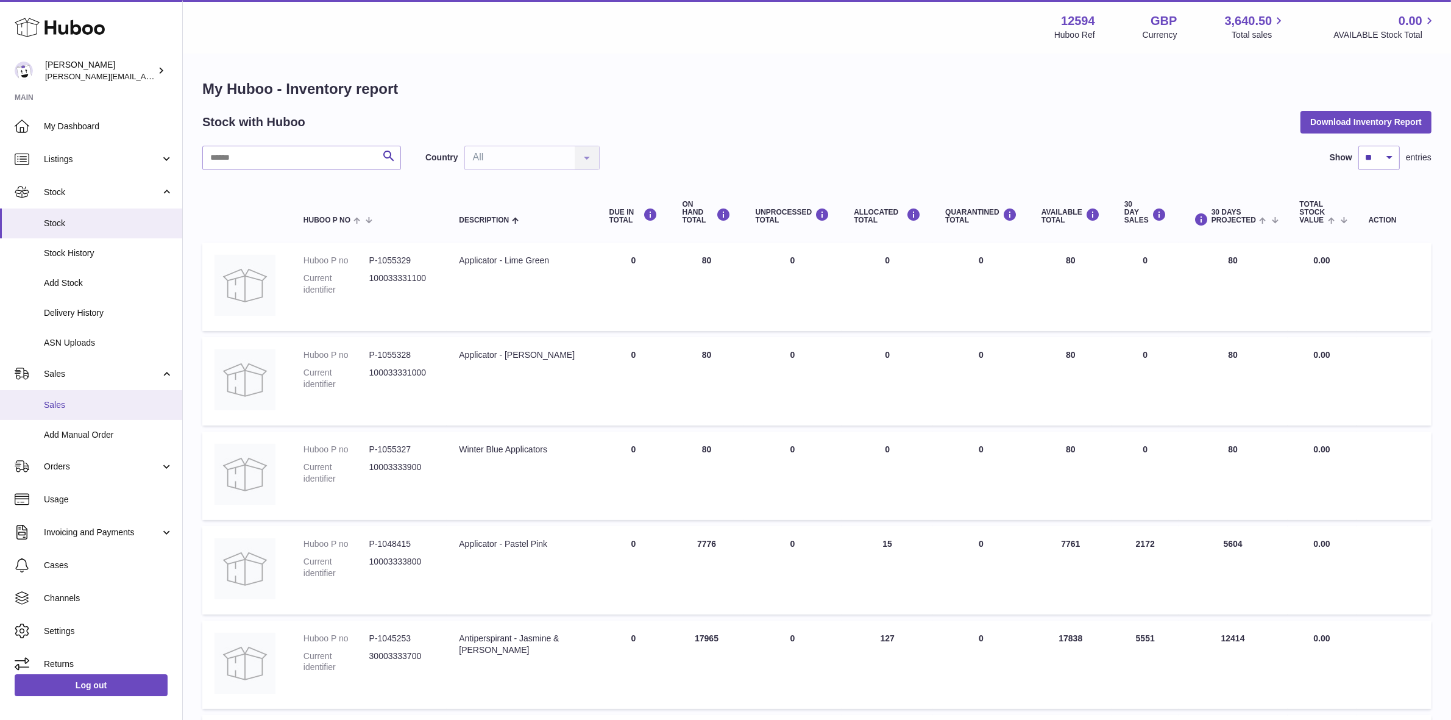
click at [52, 403] on span "Sales" at bounding box center [108, 405] width 129 height 12
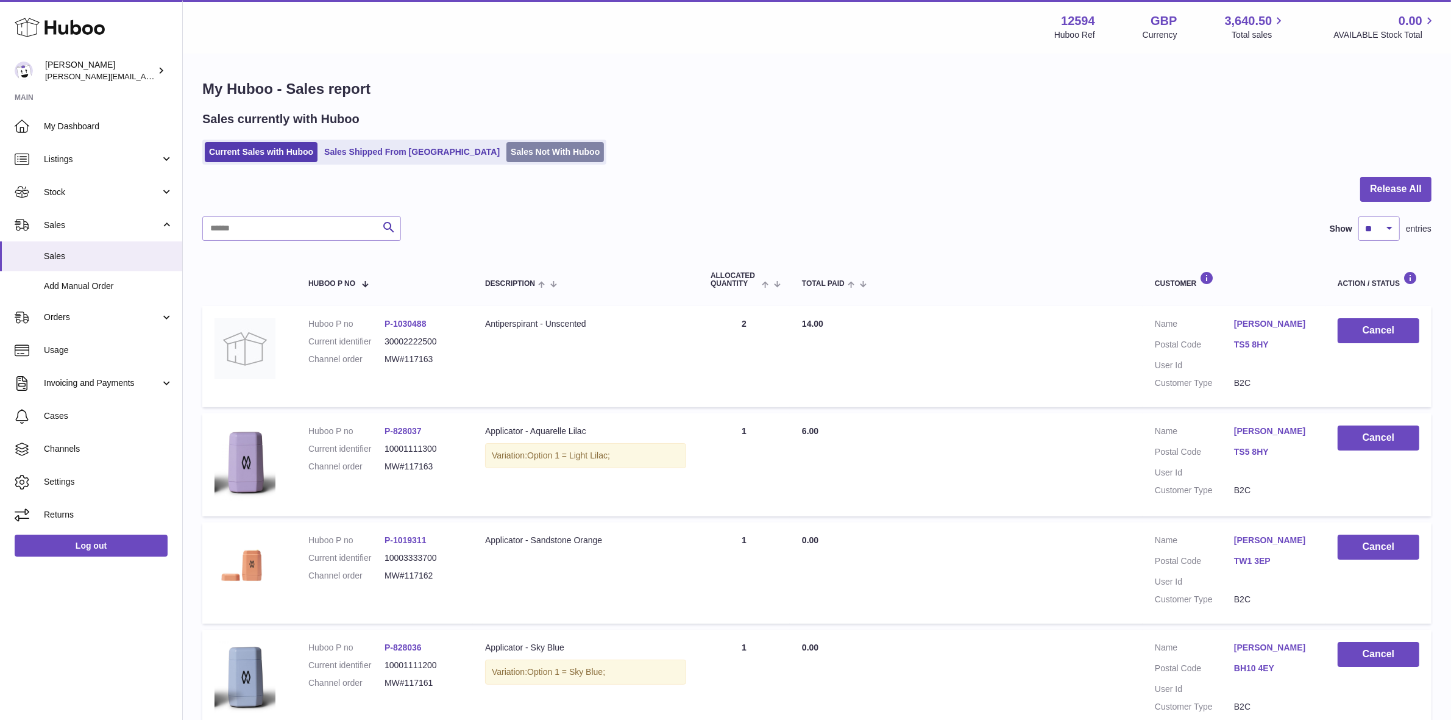
click at [506, 154] on link "Sales Not With Huboo" at bounding box center [555, 152] width 98 height 20
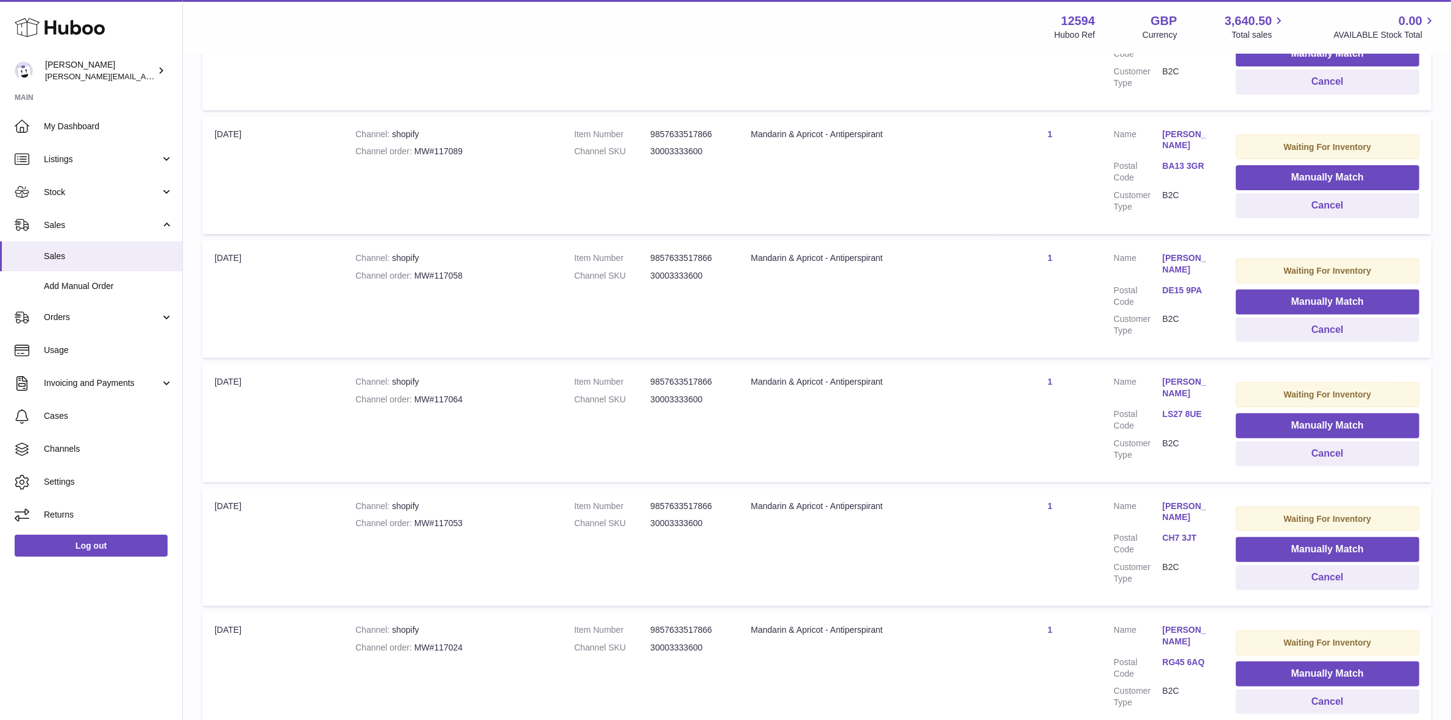
scroll to position [965, 0]
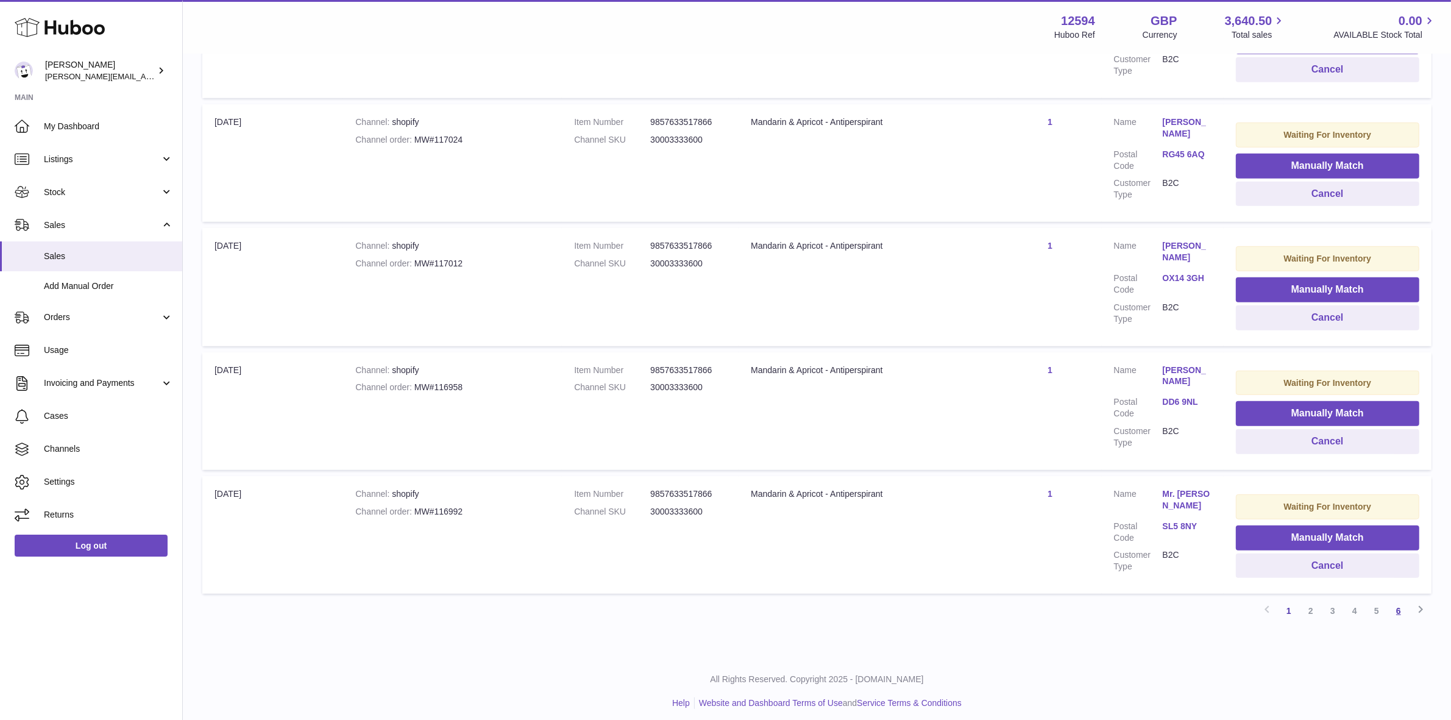
click at [1400, 607] on link "6" at bounding box center [1399, 611] width 22 height 22
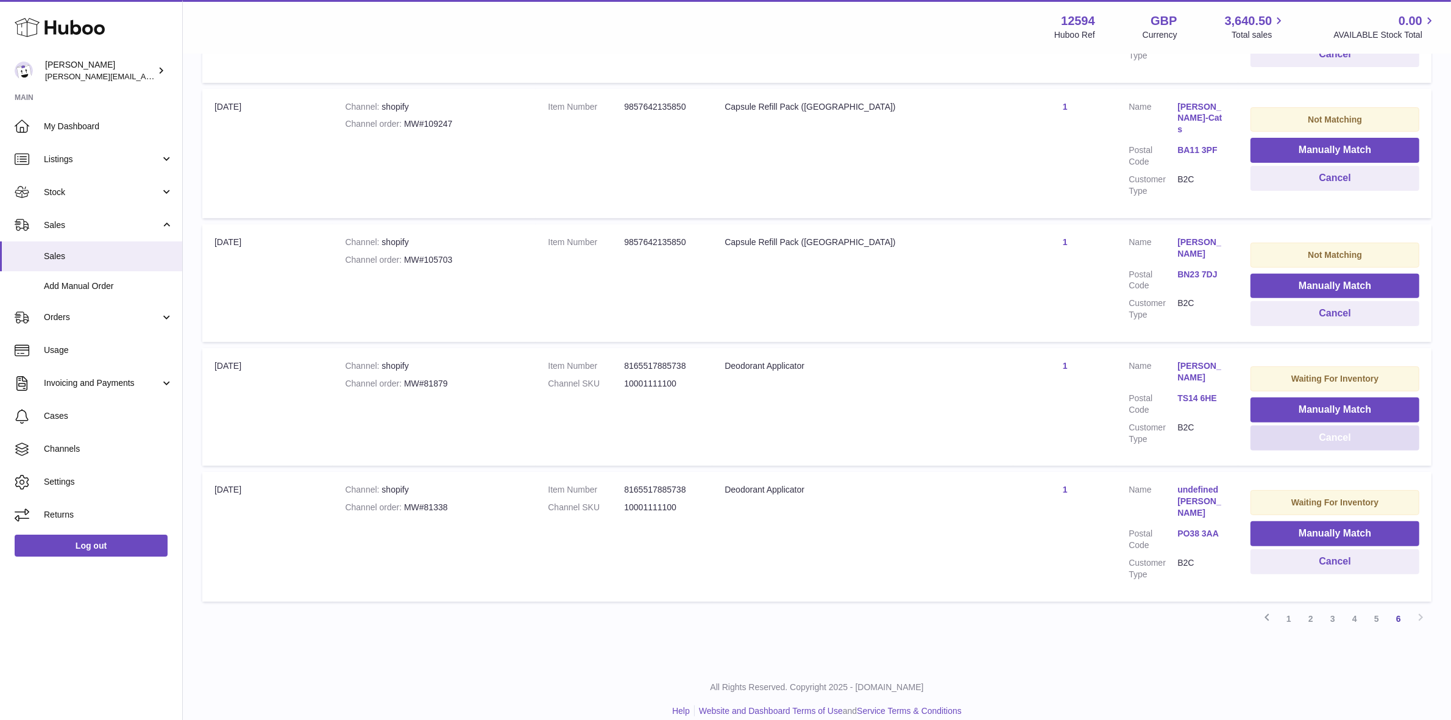
scroll to position [332, 0]
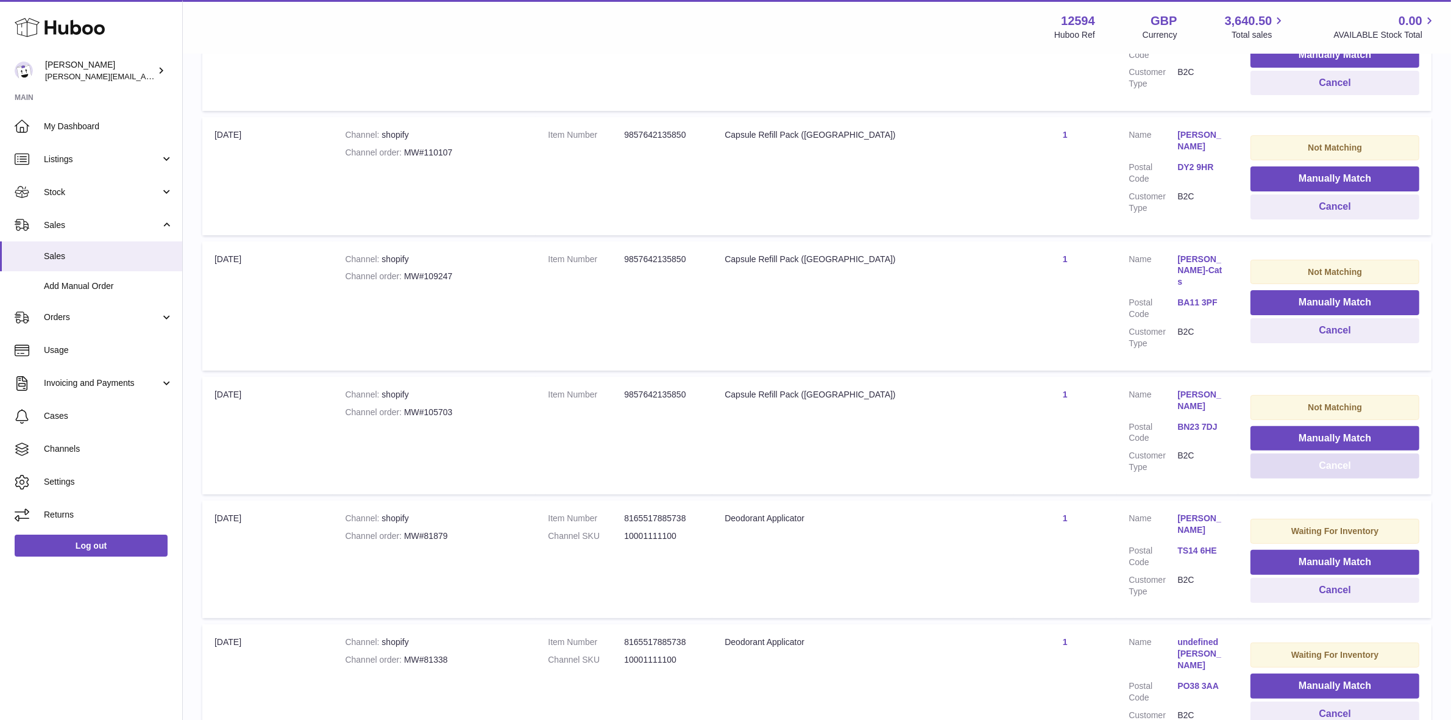
click at [1323, 453] on button "Cancel" at bounding box center [1335, 465] width 169 height 25
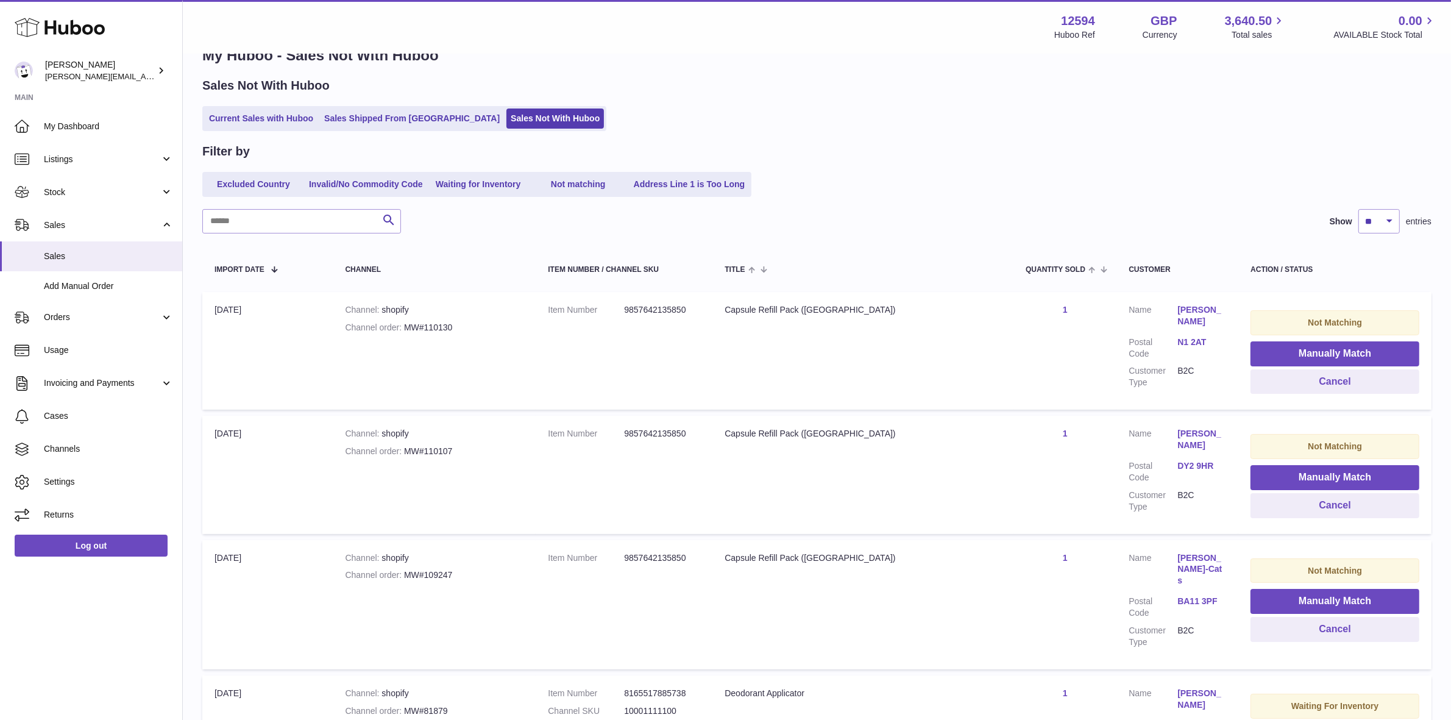
scroll to position [27, 0]
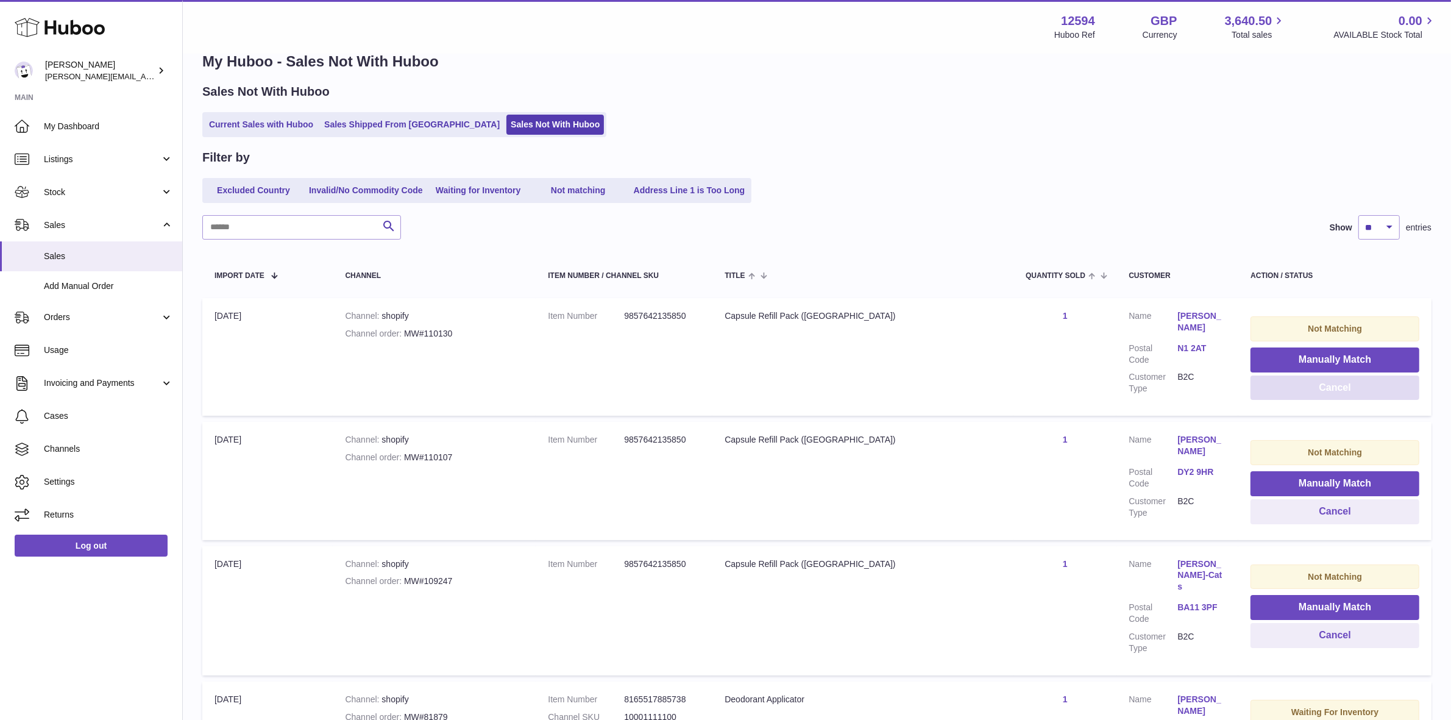
click at [1292, 381] on button "Cancel" at bounding box center [1335, 387] width 169 height 25
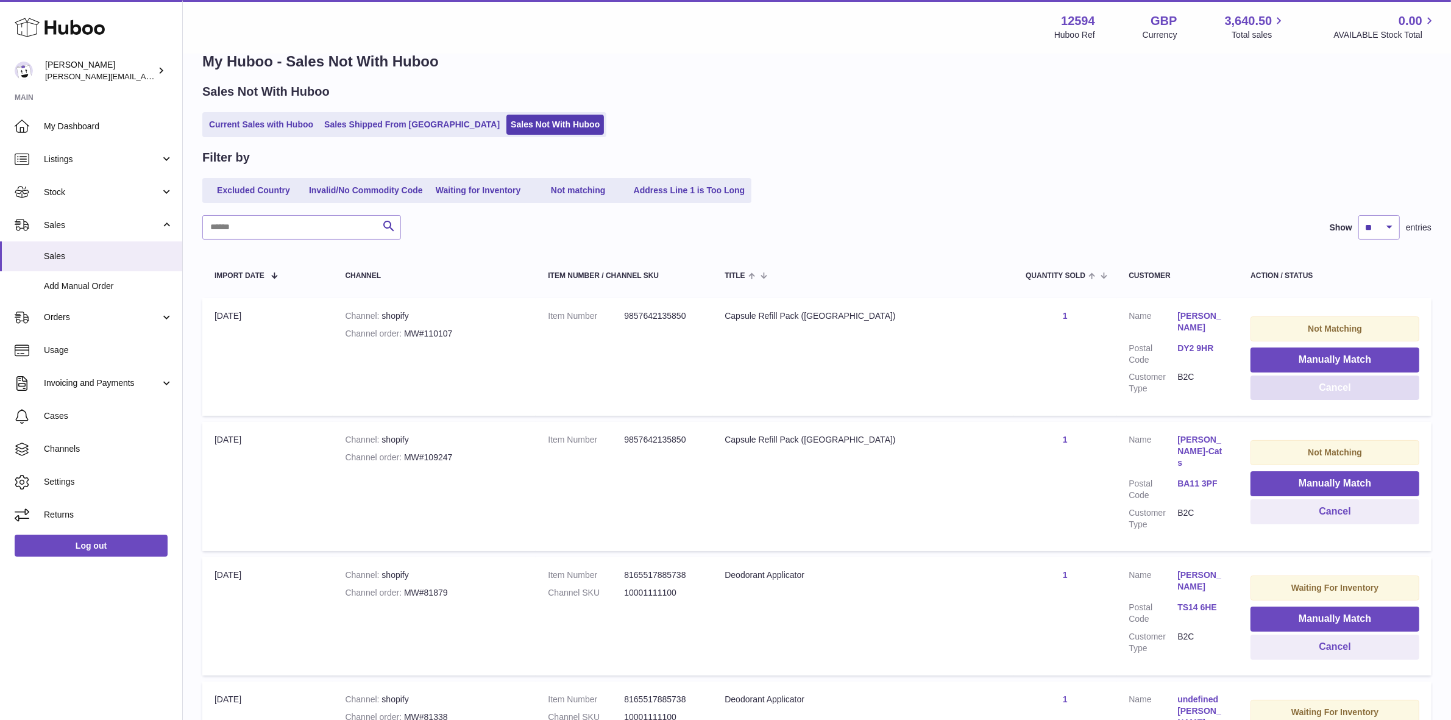
click at [1292, 394] on button "Cancel" at bounding box center [1335, 387] width 169 height 25
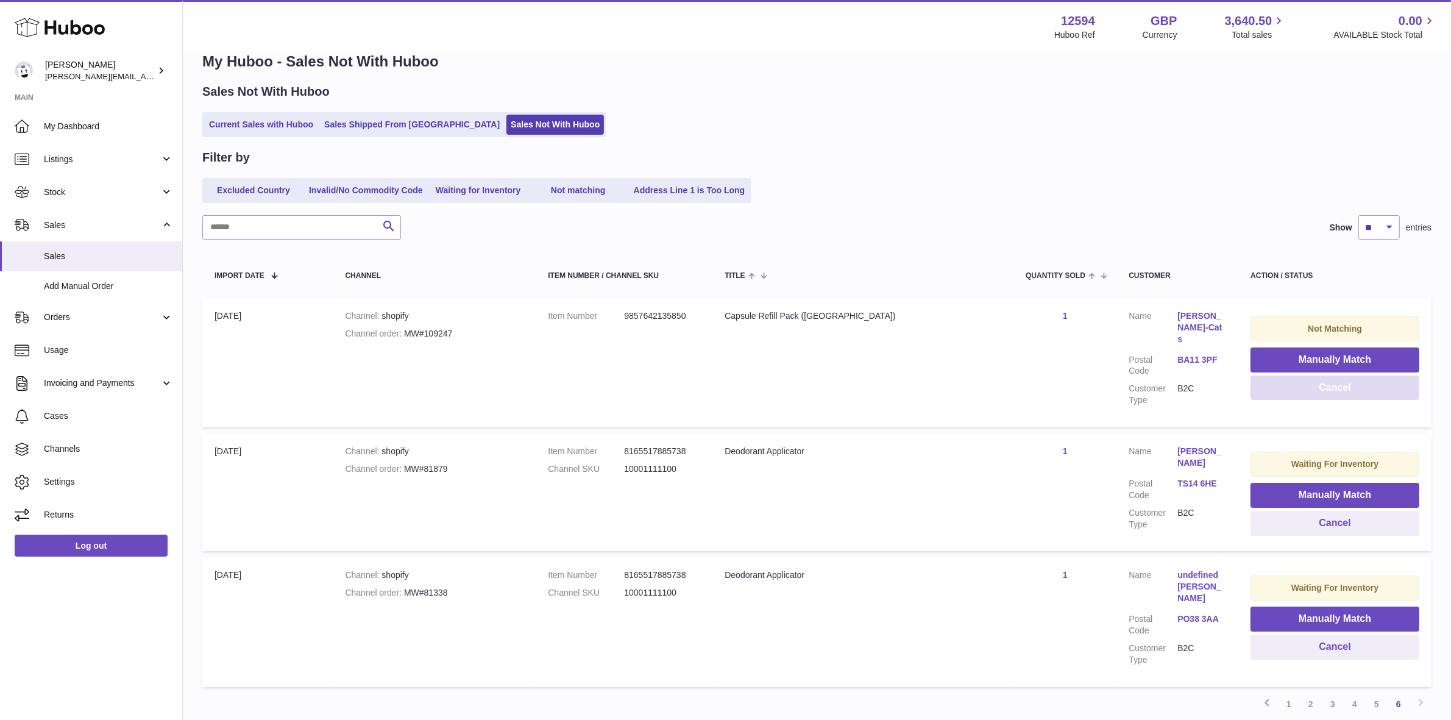
click at [1292, 394] on button "Cancel" at bounding box center [1335, 387] width 169 height 25
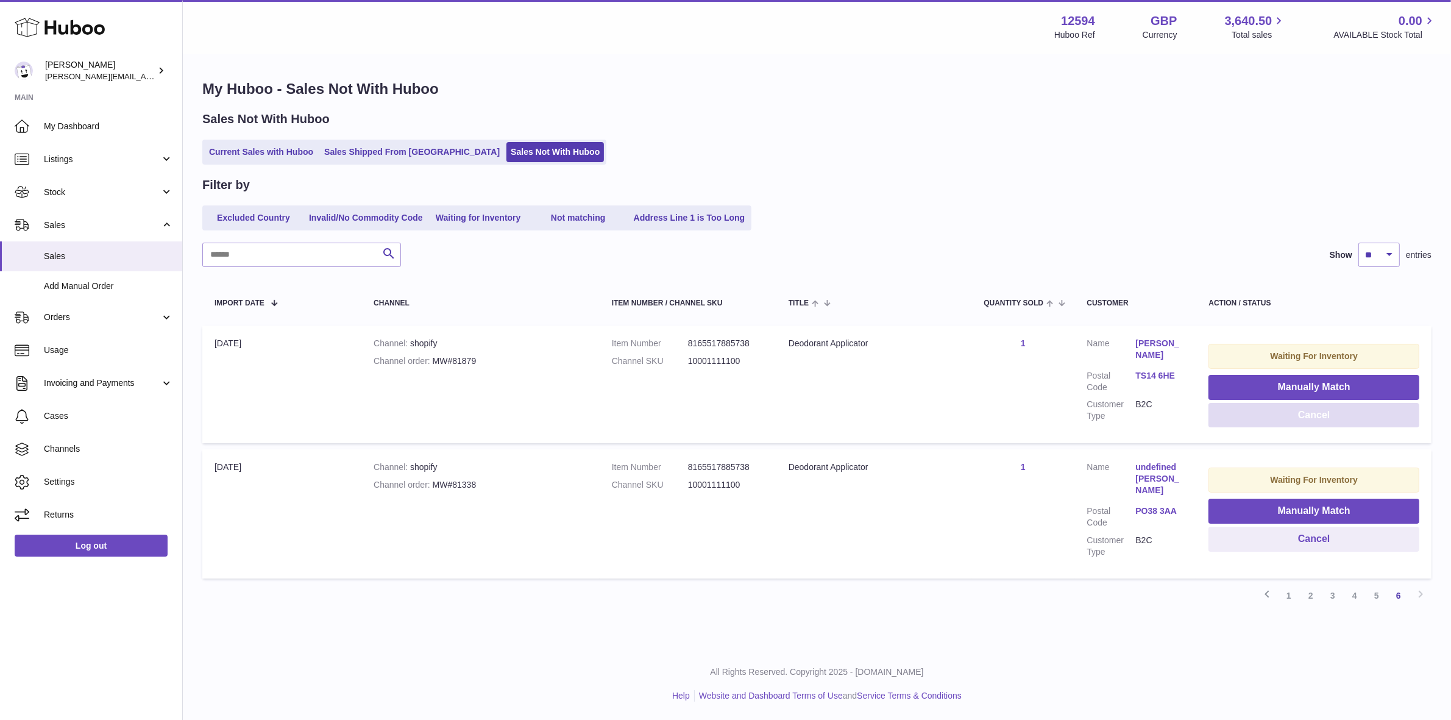
scroll to position [0, 0]
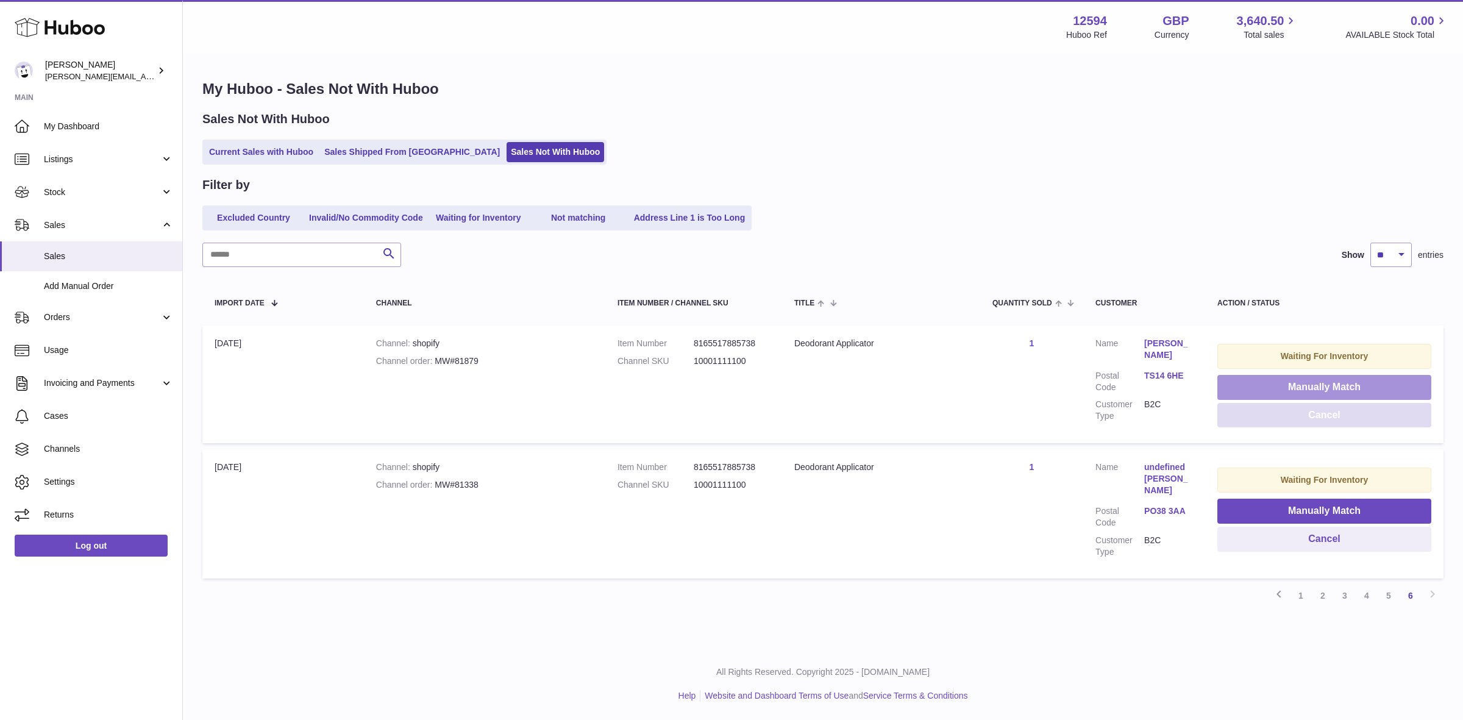
click at [1292, 394] on button "Manually Match" at bounding box center [1324, 387] width 214 height 25
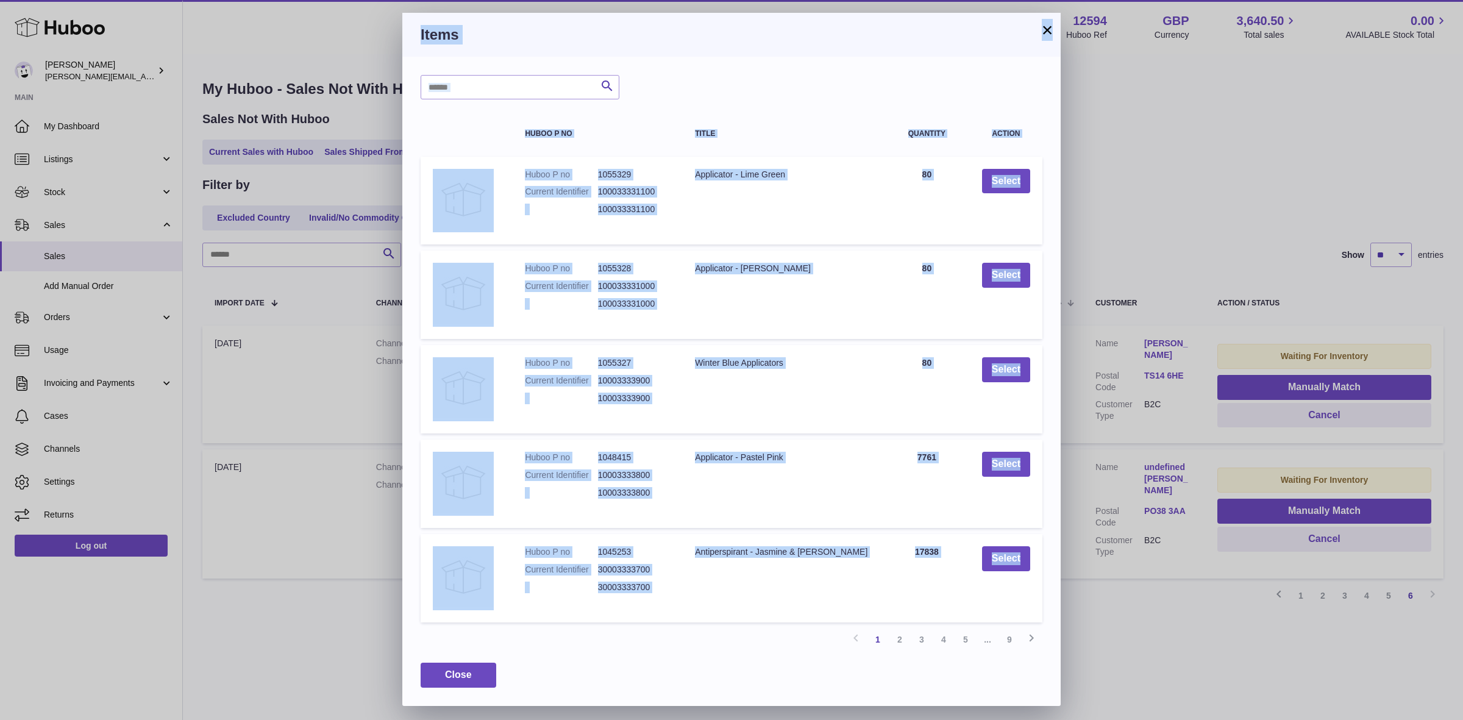
drag, startPoint x: 1292, startPoint y: 394, endPoint x: 1077, endPoint y: 500, distance: 239.6
click at [1182, 459] on div "Huboo Owen Machon [EMAIL_ADDRESS][DOMAIN_NAME] Main My Dashboard Listings Not w…" at bounding box center [731, 360] width 1463 height 720
click at [1049, 28] on button "×" at bounding box center [1047, 30] width 15 height 15
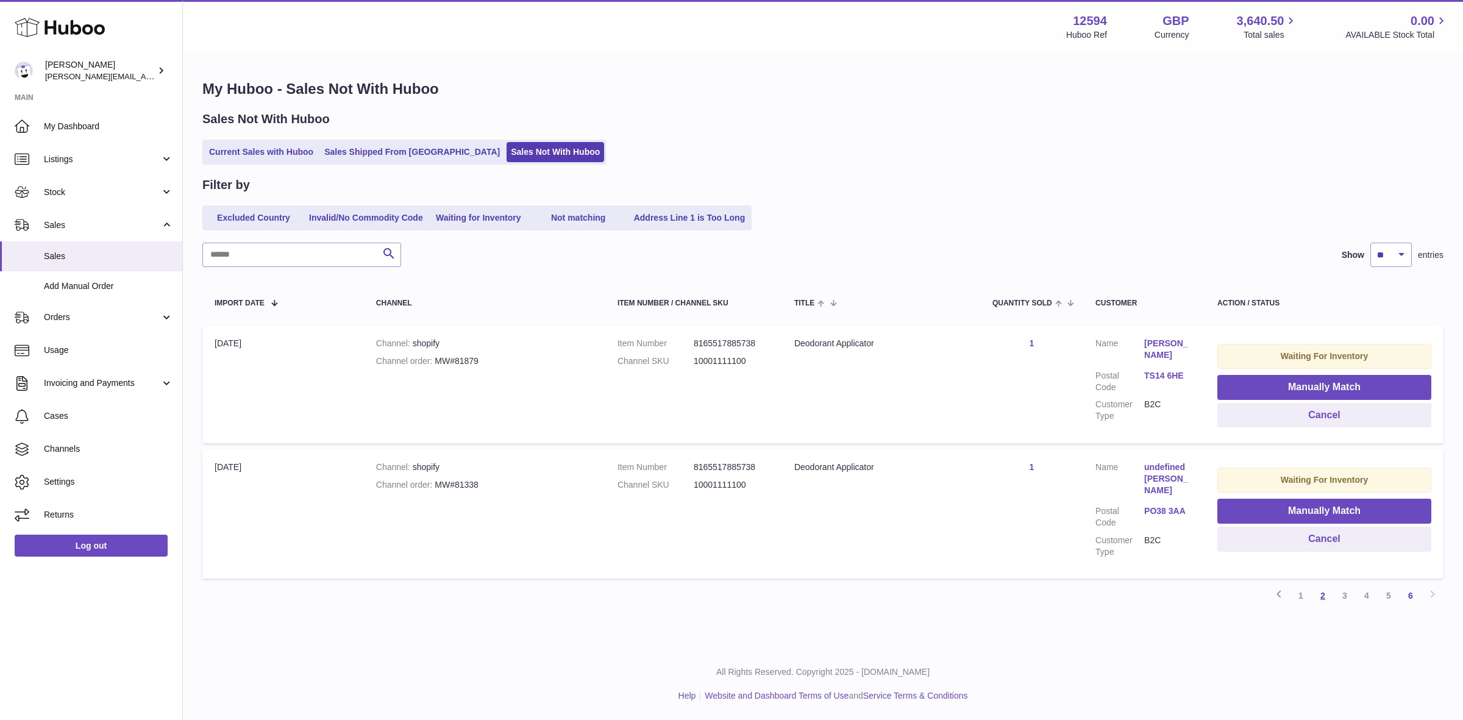
click at [1326, 597] on link "2" at bounding box center [1323, 595] width 22 height 22
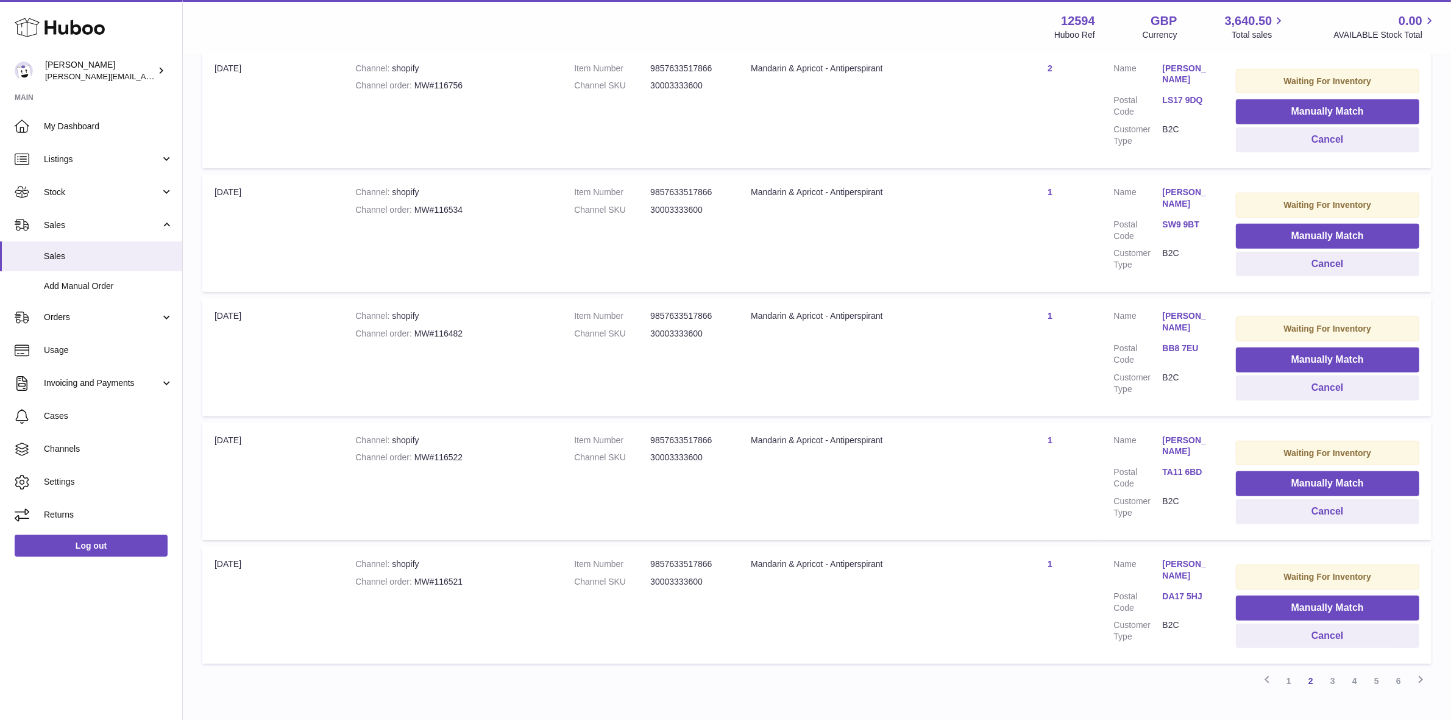
scroll to position [965, 0]
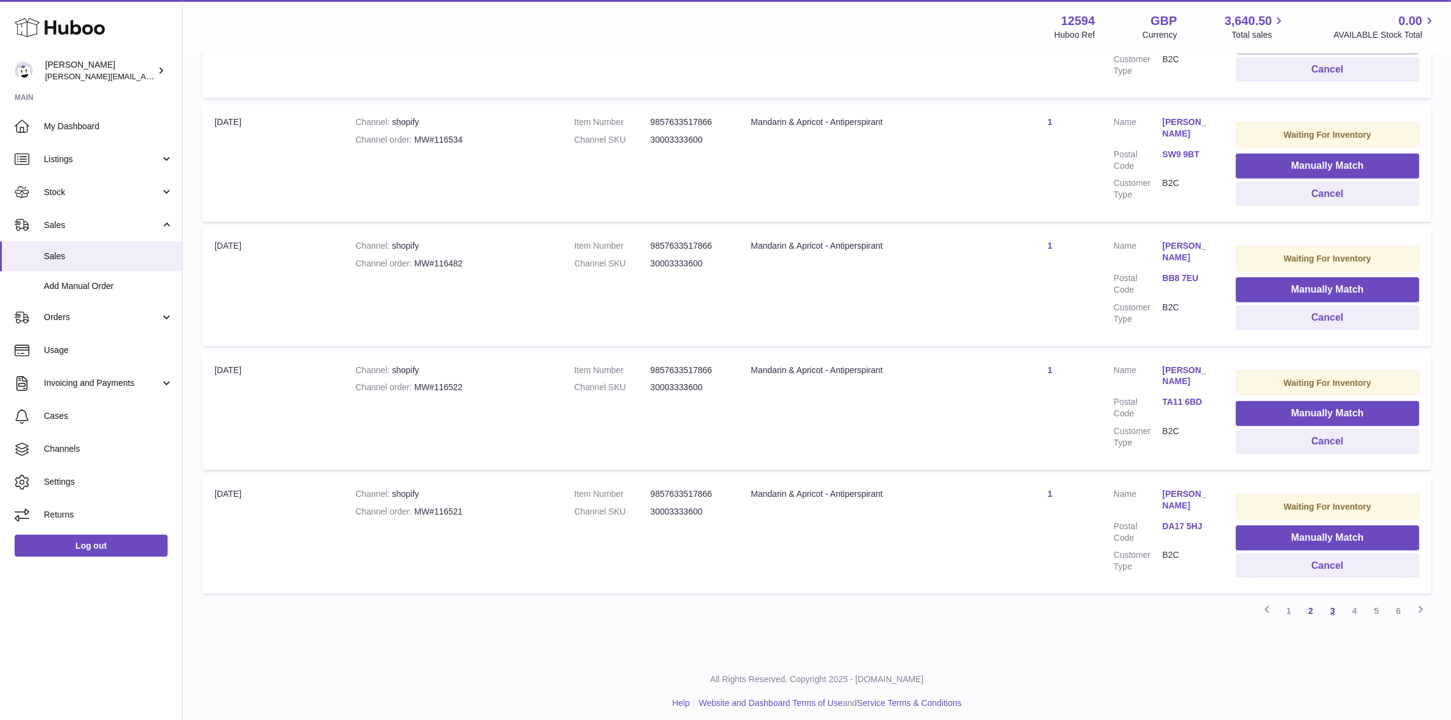
click at [1336, 607] on link "3" at bounding box center [1333, 611] width 22 height 22
click at [1357, 604] on link "4" at bounding box center [1355, 611] width 22 height 22
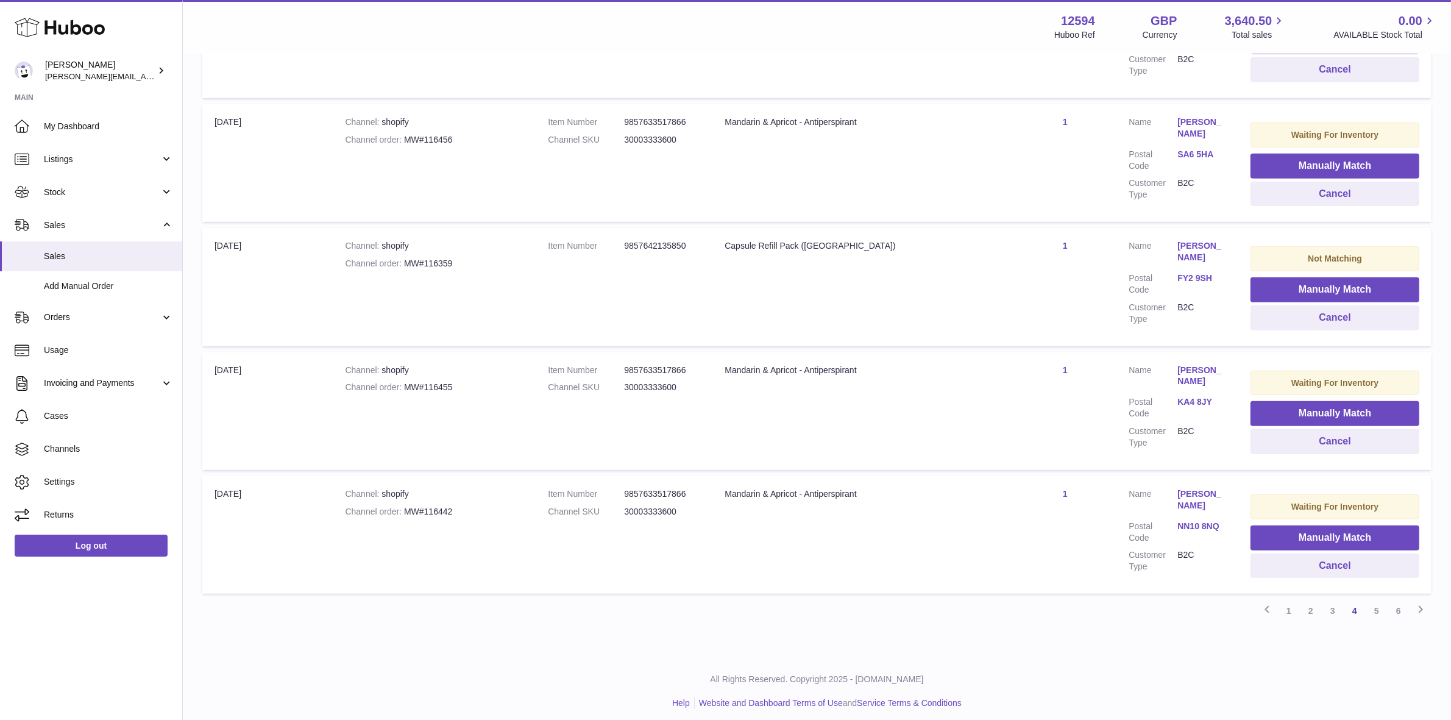
scroll to position [889, 0]
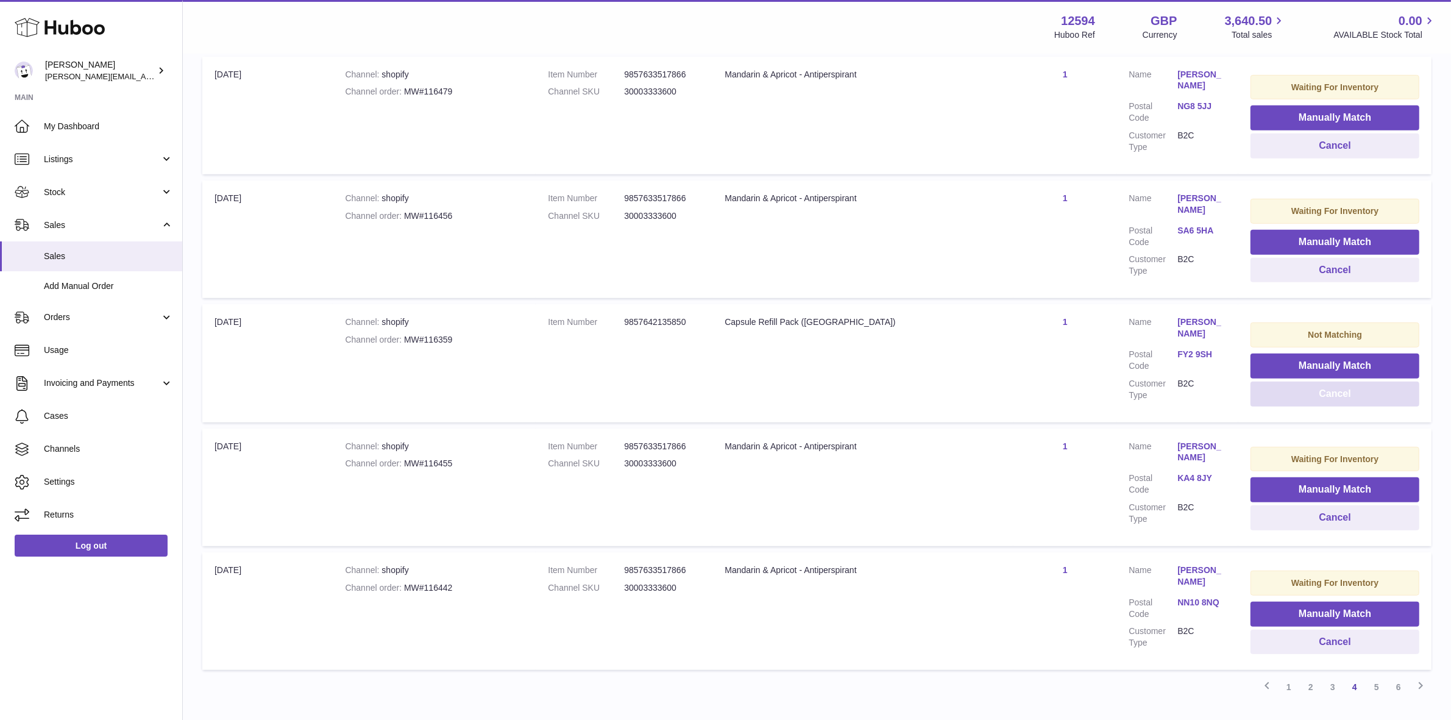
click at [1338, 385] on button "Cancel" at bounding box center [1335, 394] width 169 height 25
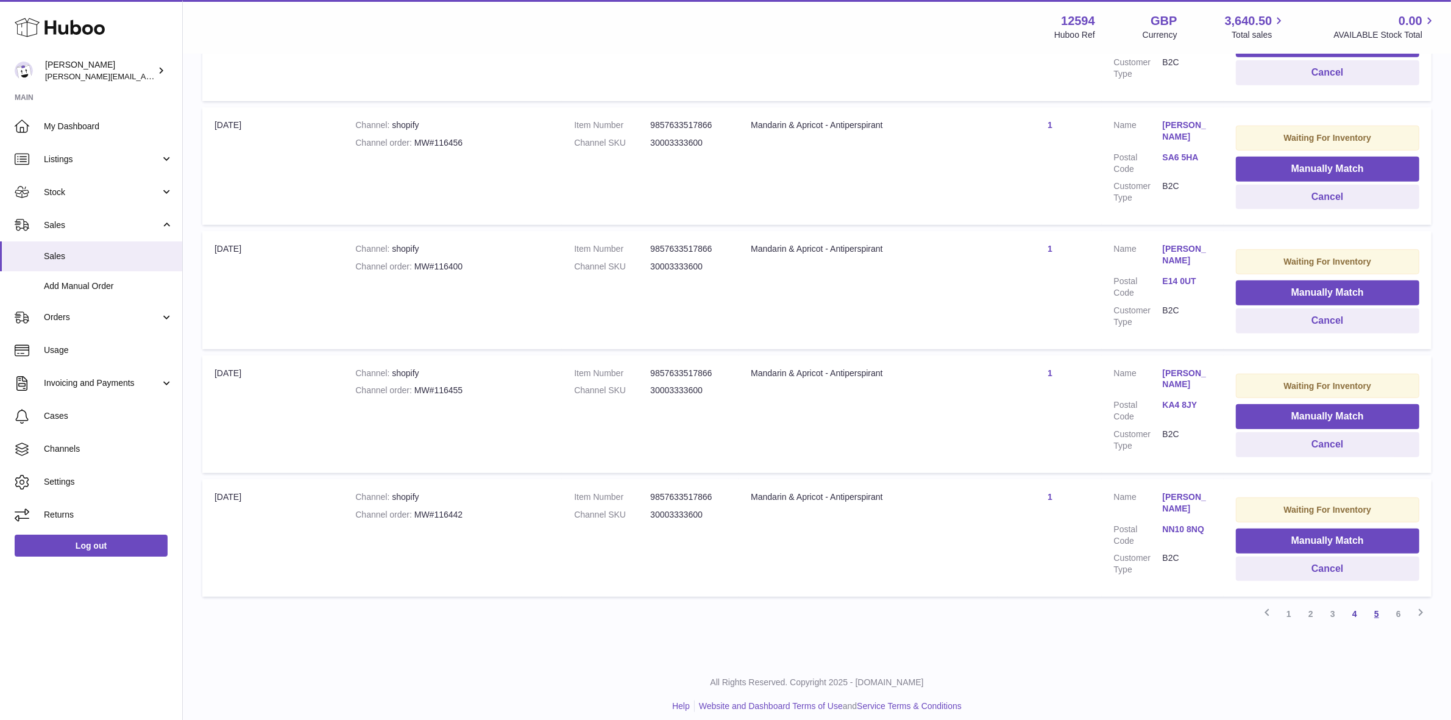
click at [1375, 603] on link "5" at bounding box center [1377, 614] width 22 height 22
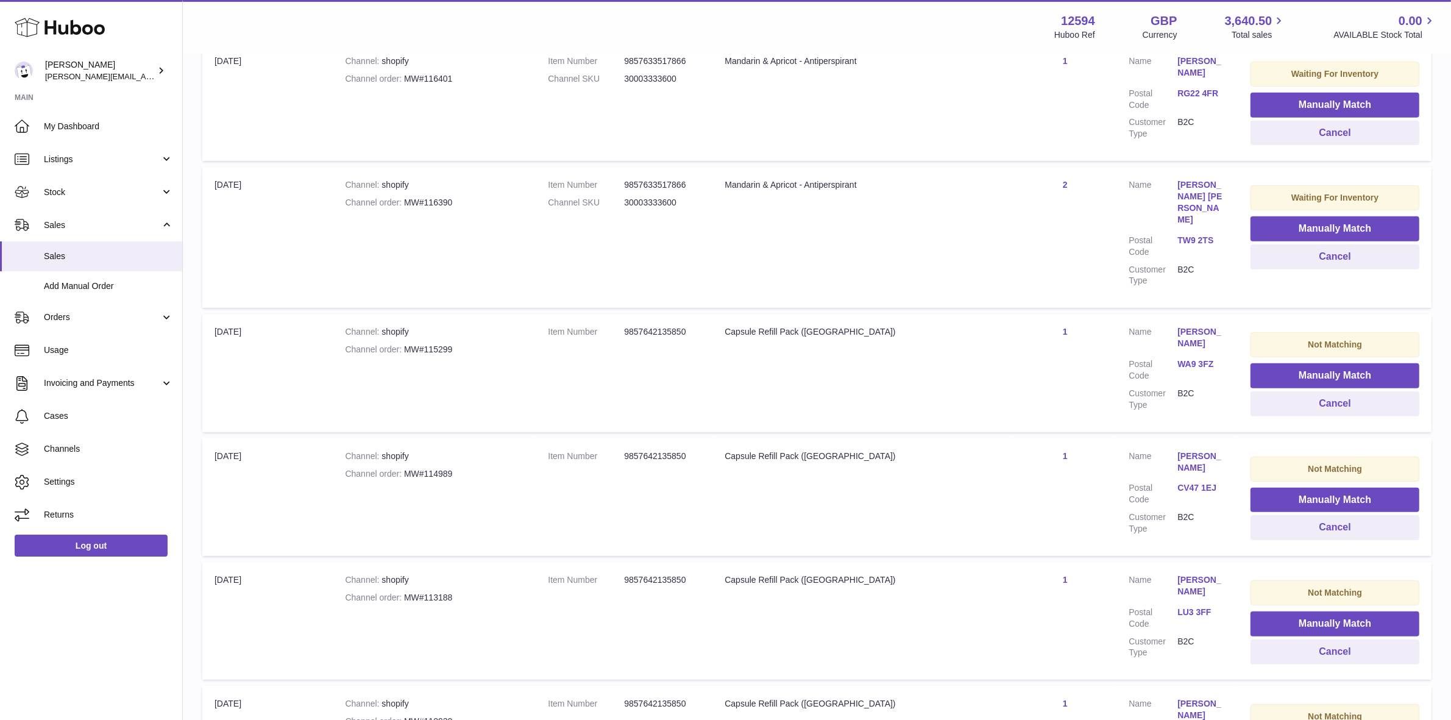
scroll to position [740, 0]
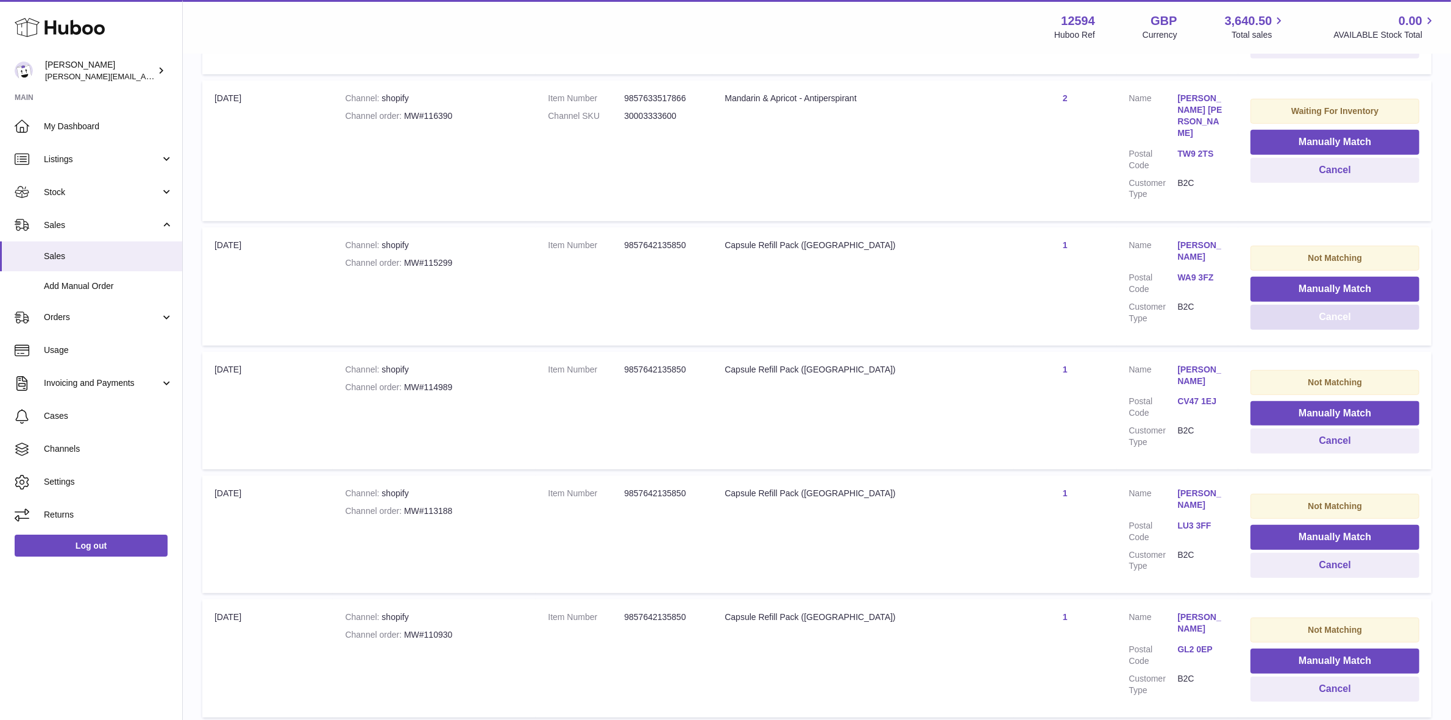
click at [1349, 305] on button "Cancel" at bounding box center [1335, 317] width 169 height 25
click at [1324, 428] on button "Cancel" at bounding box center [1335, 440] width 169 height 25
click at [1344, 305] on button "Cancel" at bounding box center [1335, 317] width 169 height 25
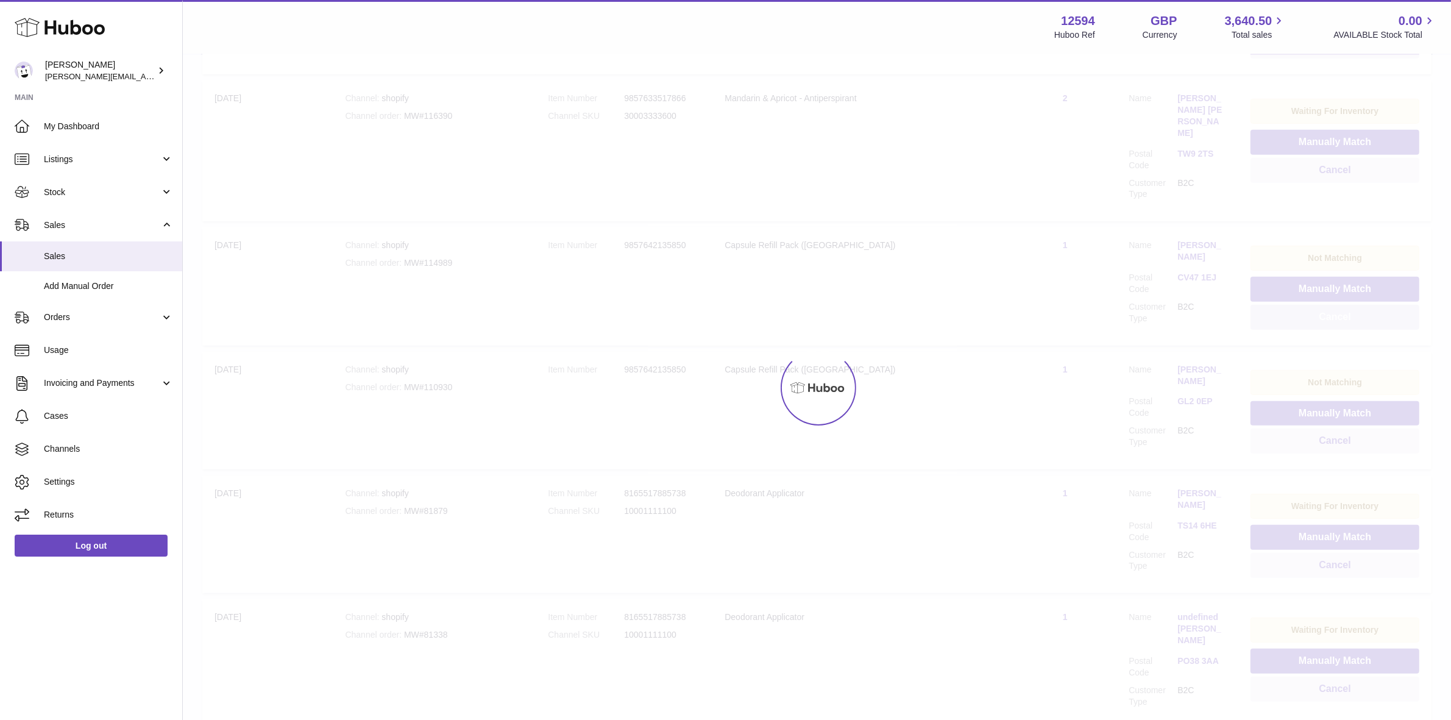
scroll to position [735, 0]
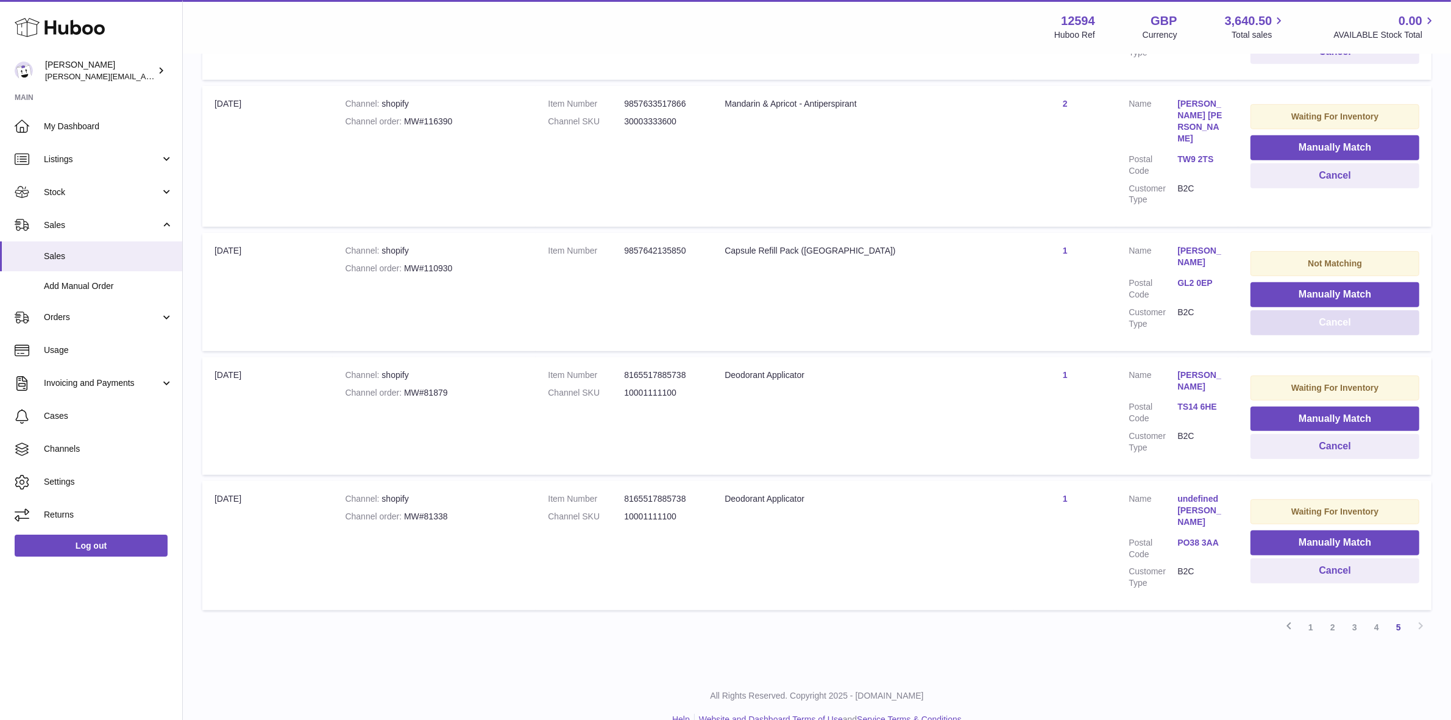
click at [1335, 310] on button "Cancel" at bounding box center [1335, 322] width 169 height 25
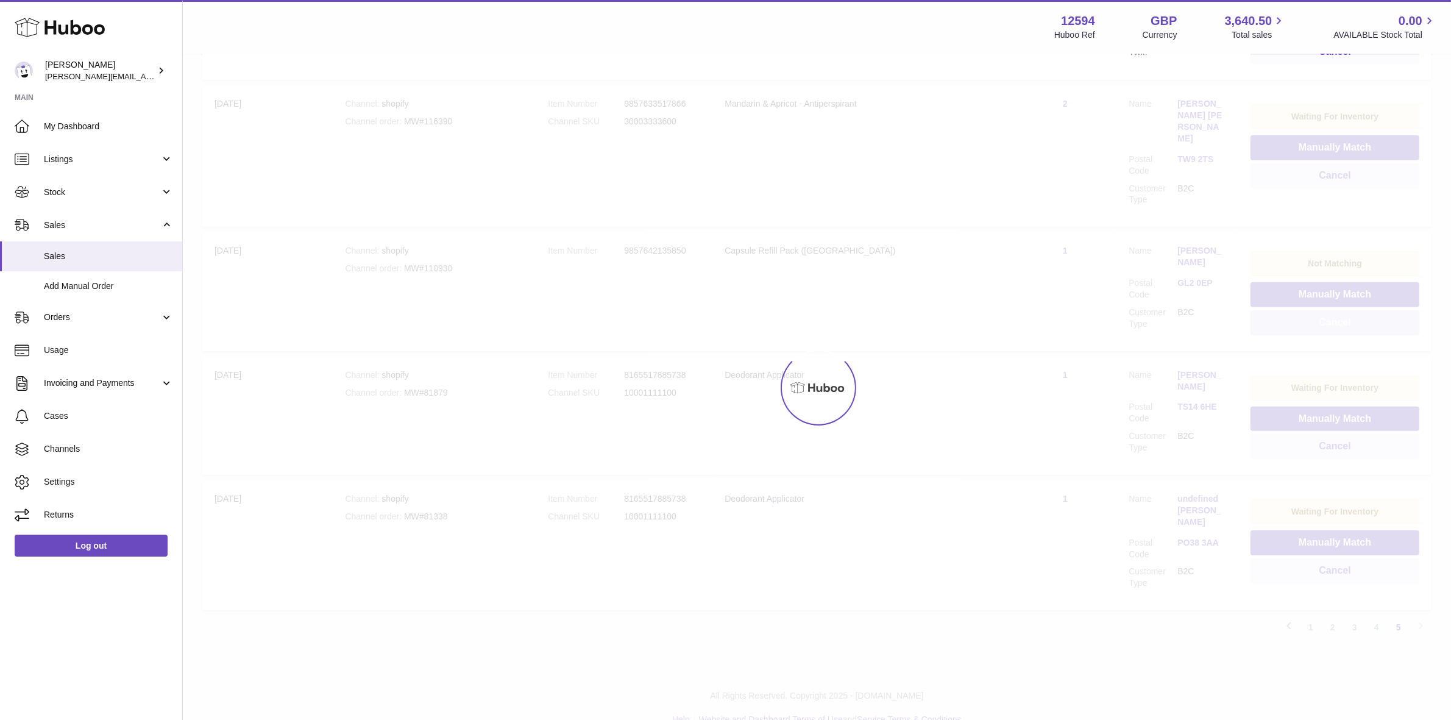
scroll to position [608, 0]
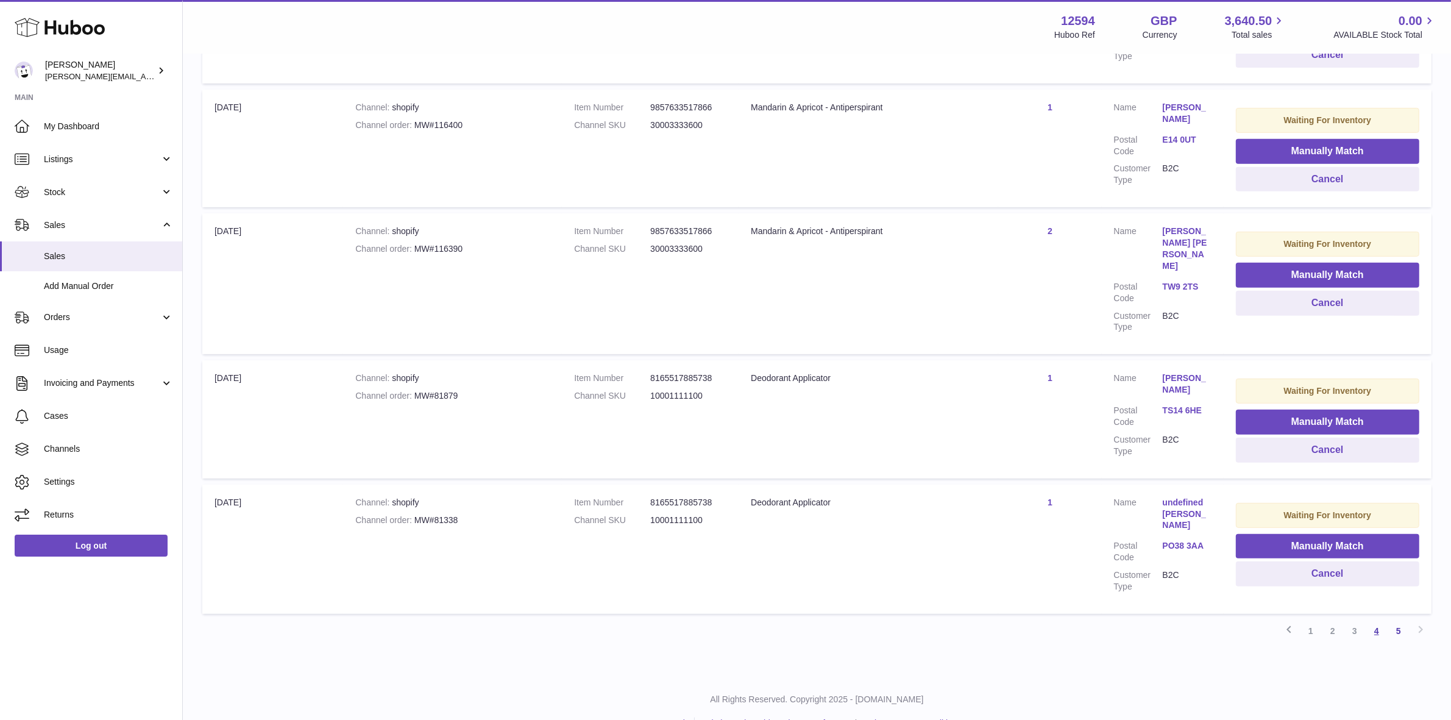
click at [1378, 620] on link "4" at bounding box center [1377, 631] width 22 height 22
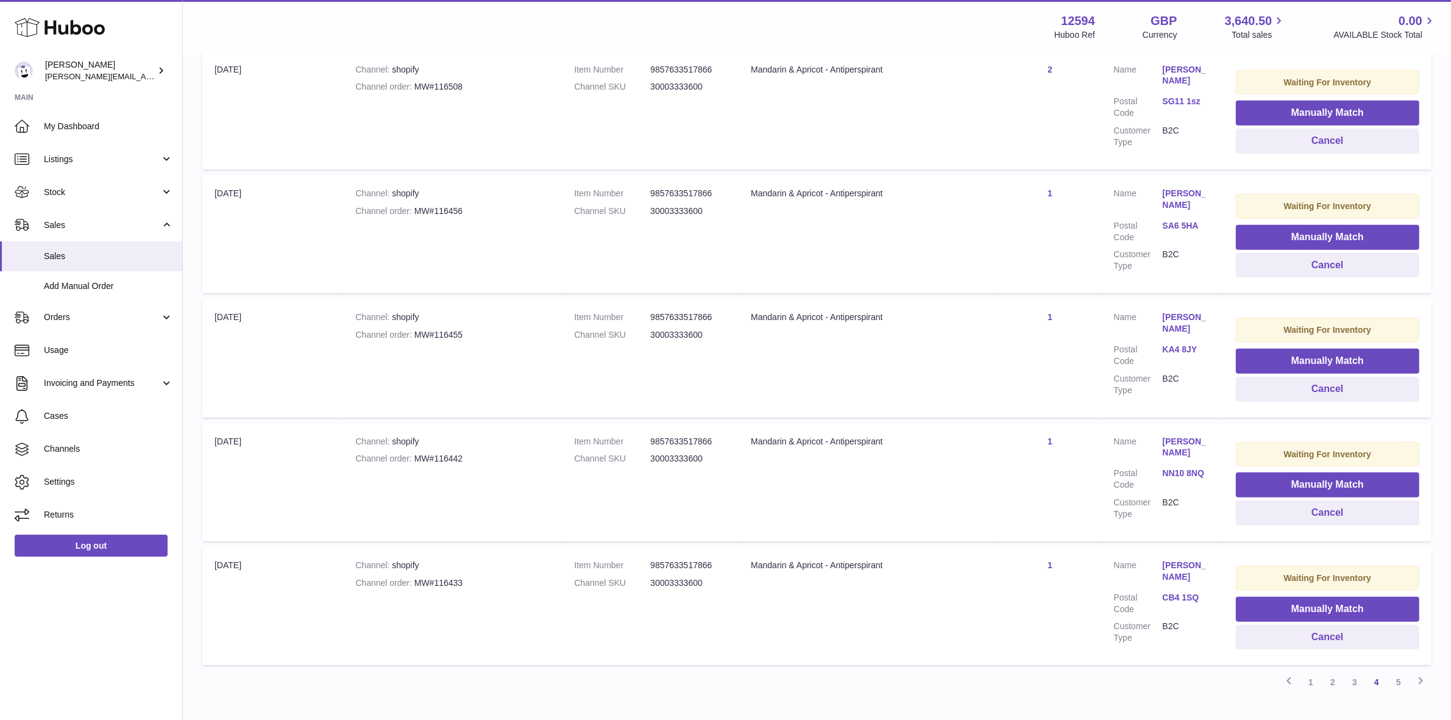
scroll to position [962, 0]
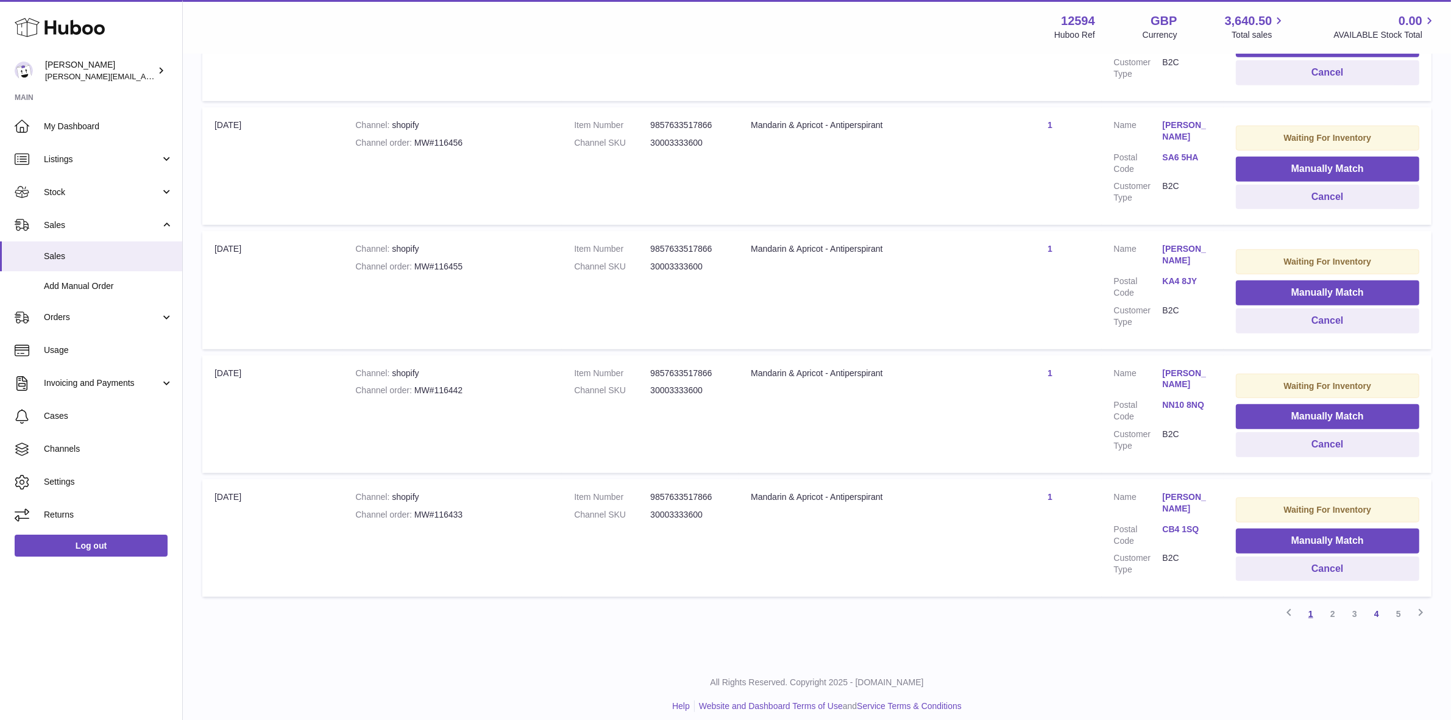
click at [1308, 605] on link "1" at bounding box center [1311, 614] width 22 height 22
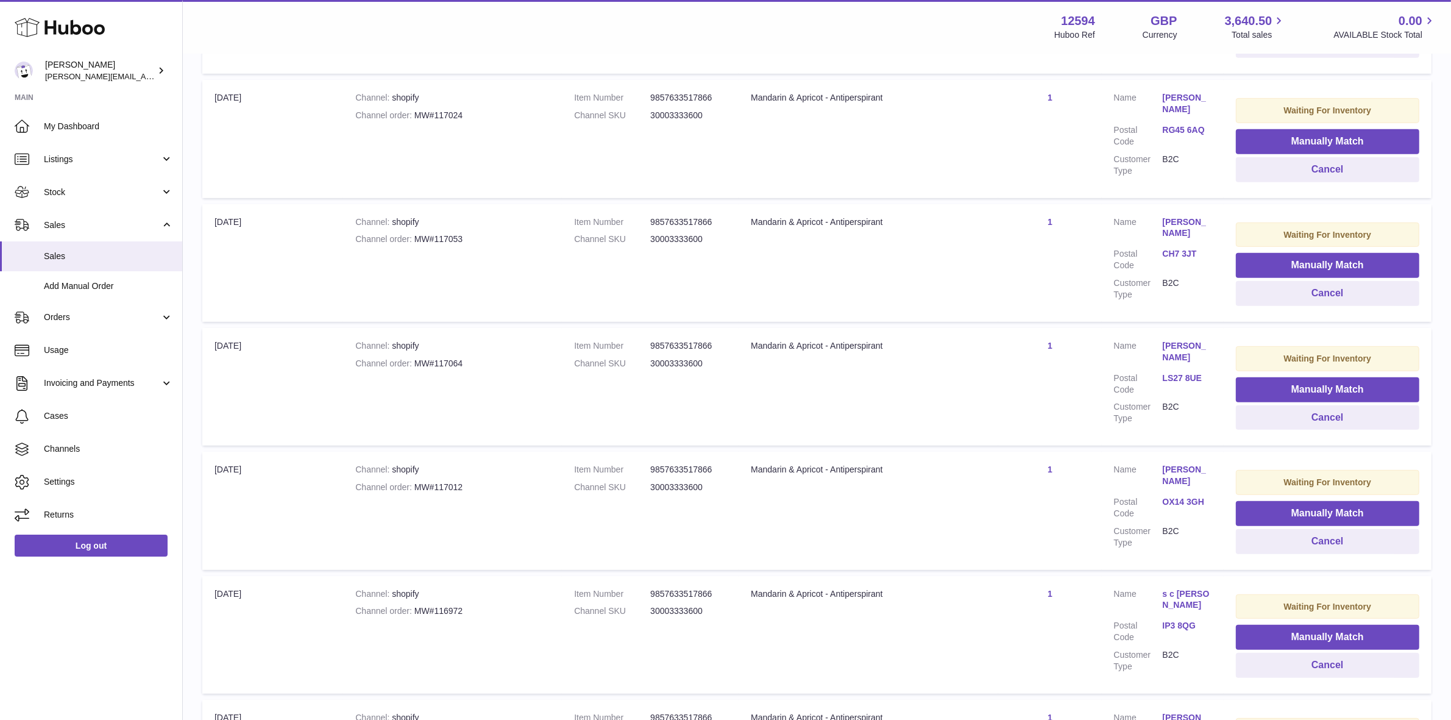
scroll to position [962, 0]
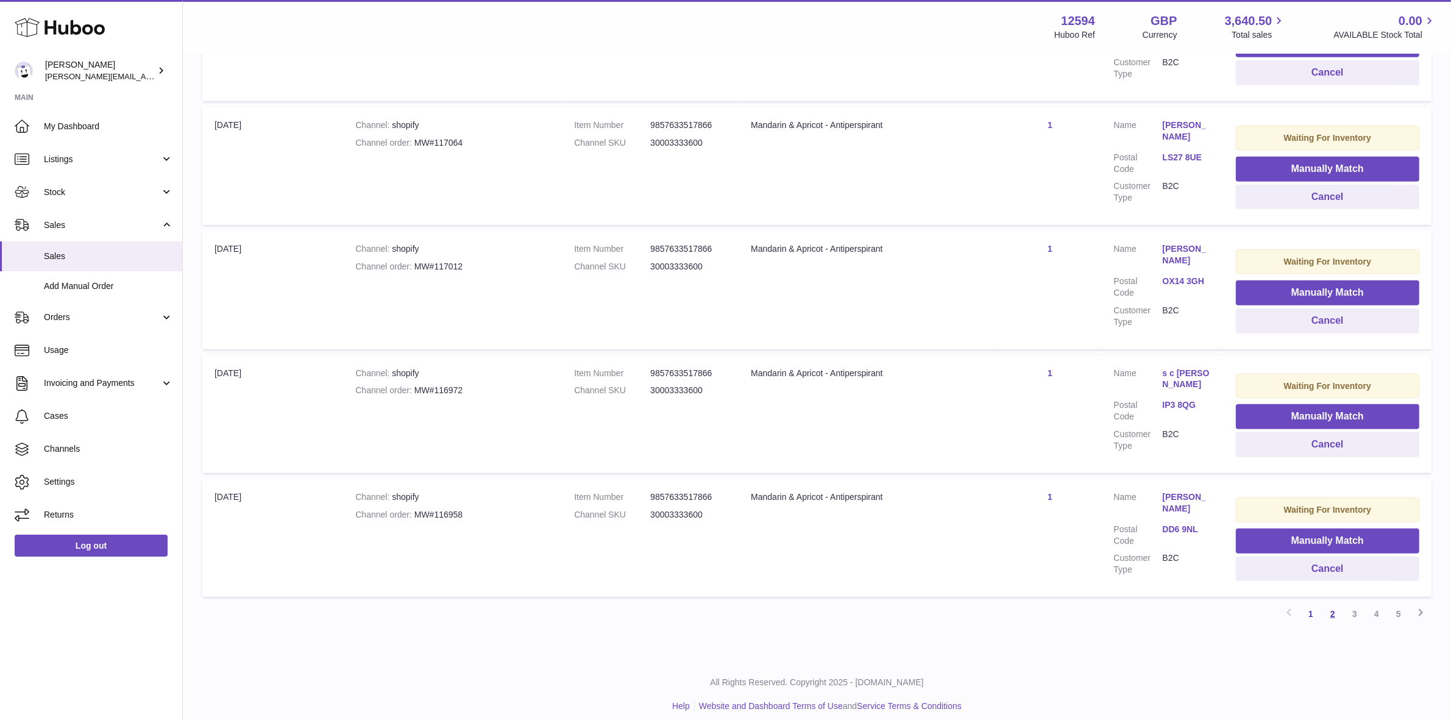
click at [1338, 603] on link "2" at bounding box center [1333, 614] width 22 height 22
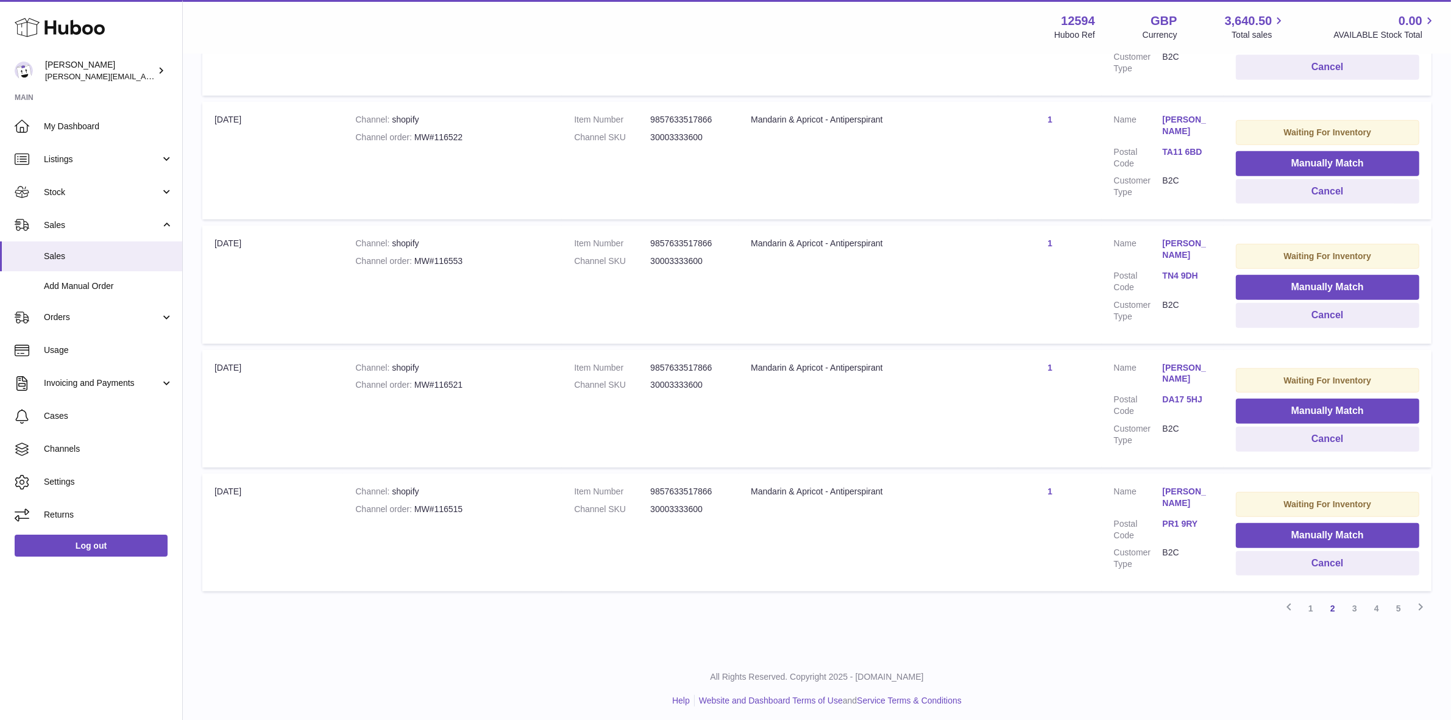
scroll to position [968, 0]
click at [1349, 602] on link "3" at bounding box center [1355, 608] width 22 height 22
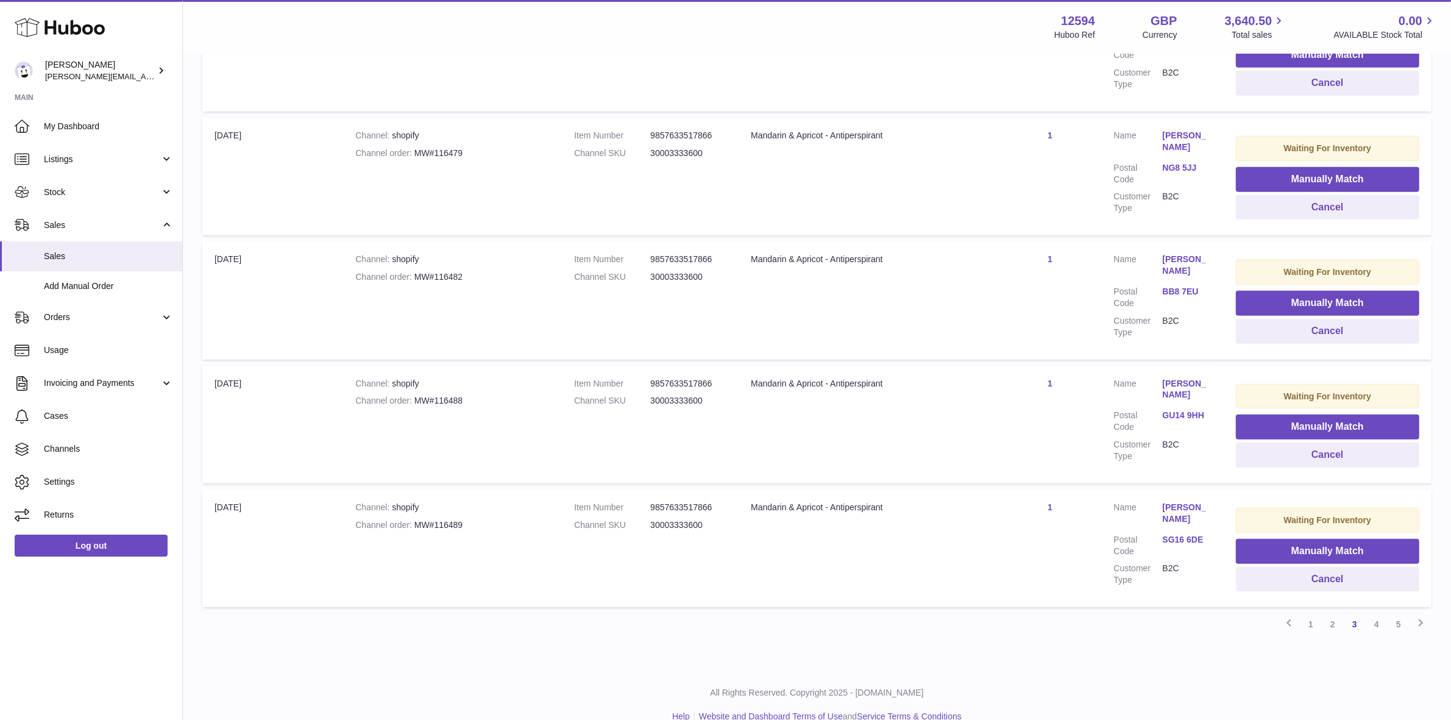
scroll to position [968, 0]
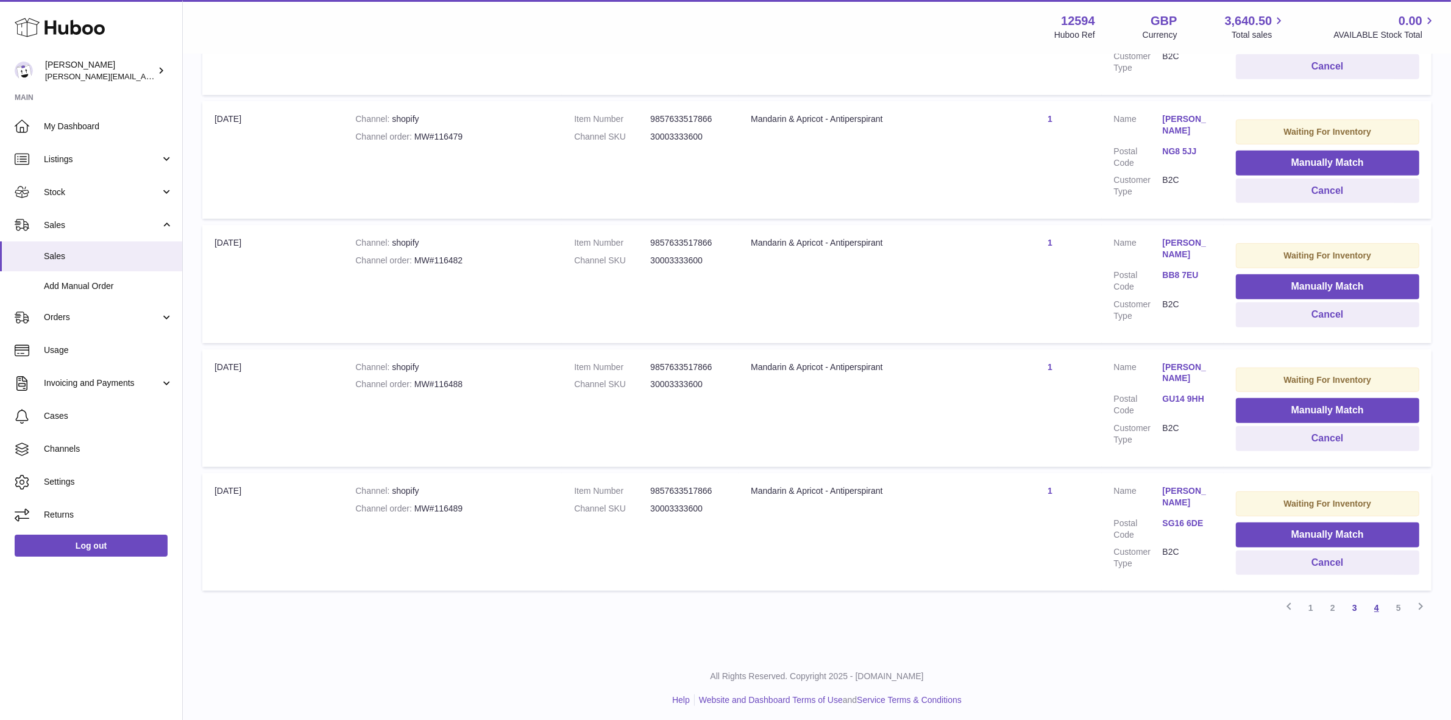
click at [1375, 605] on link "4" at bounding box center [1377, 608] width 22 height 22
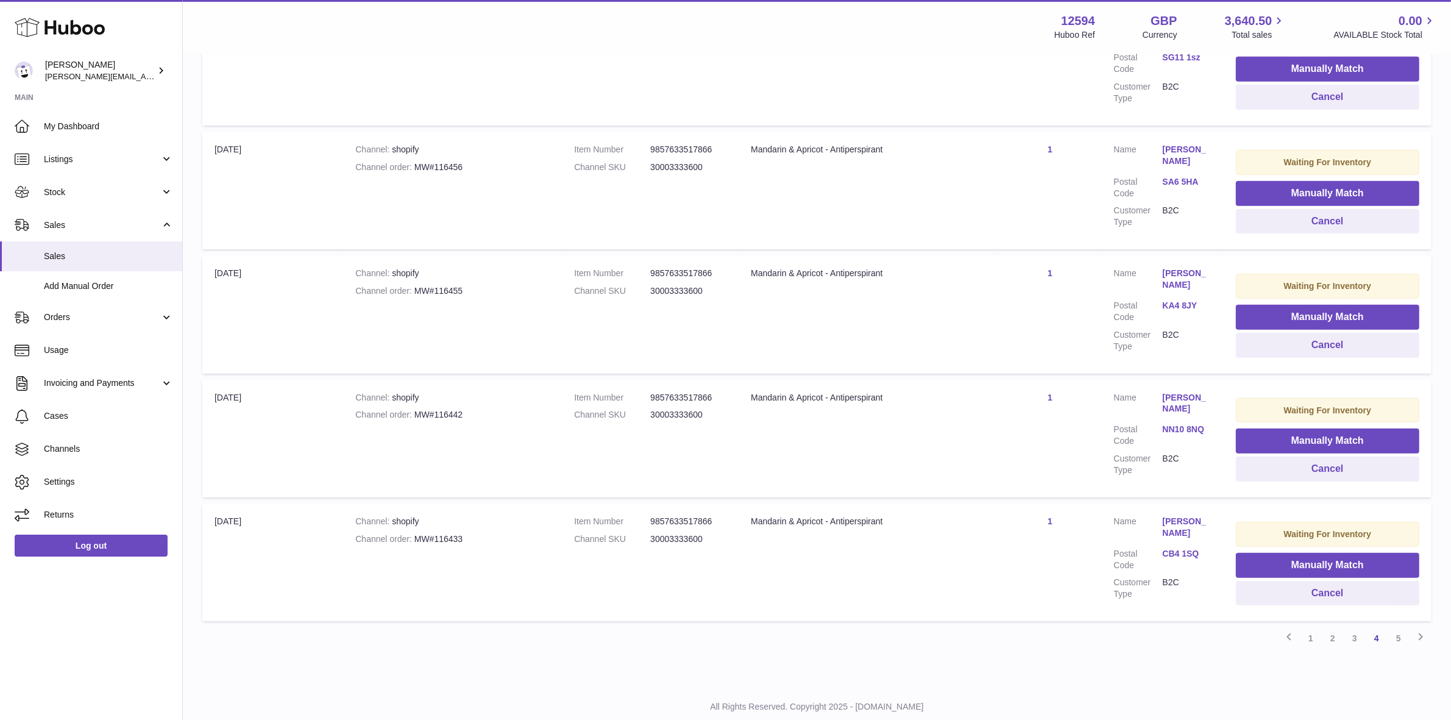
scroll to position [962, 0]
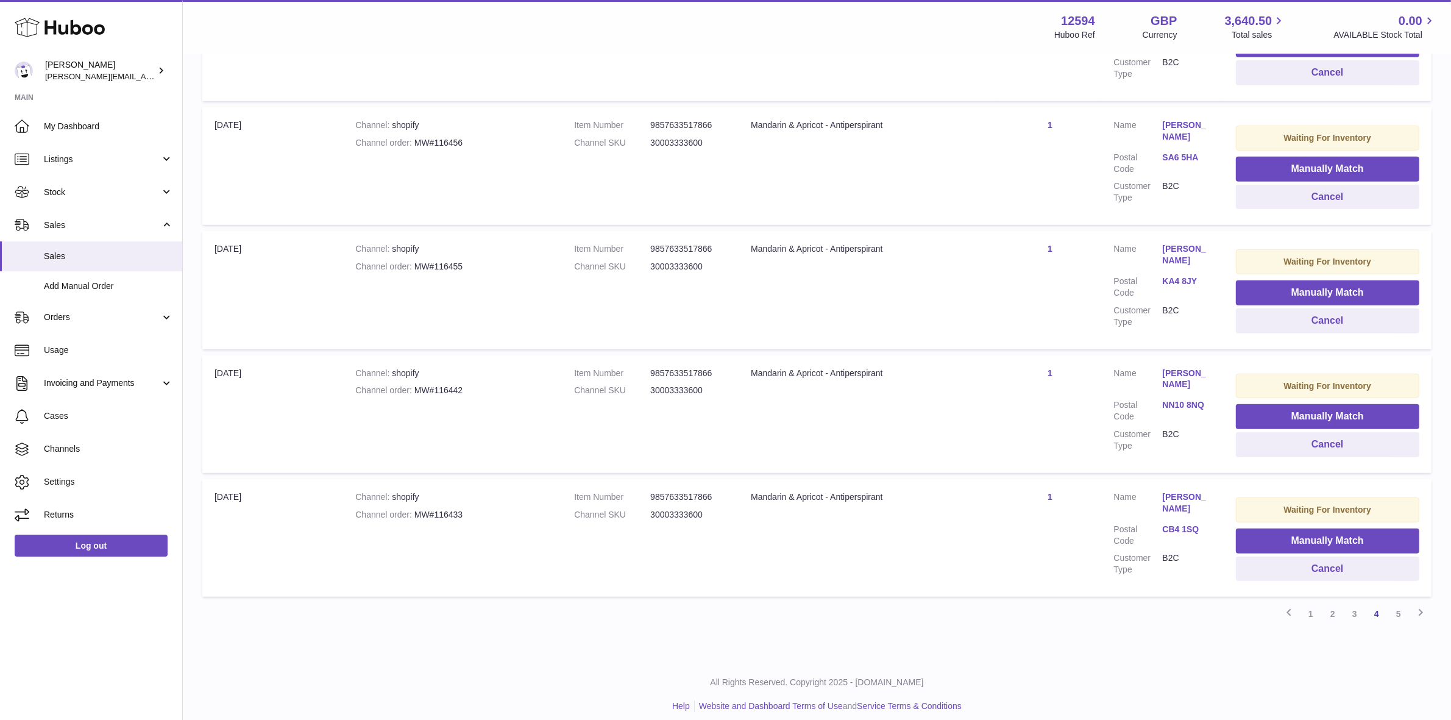
drag, startPoint x: 1310, startPoint y: 605, endPoint x: 1255, endPoint y: 599, distance: 55.1
click at [1310, 605] on link "1" at bounding box center [1311, 614] width 22 height 22
